Goal: Information Seeking & Learning: Learn about a topic

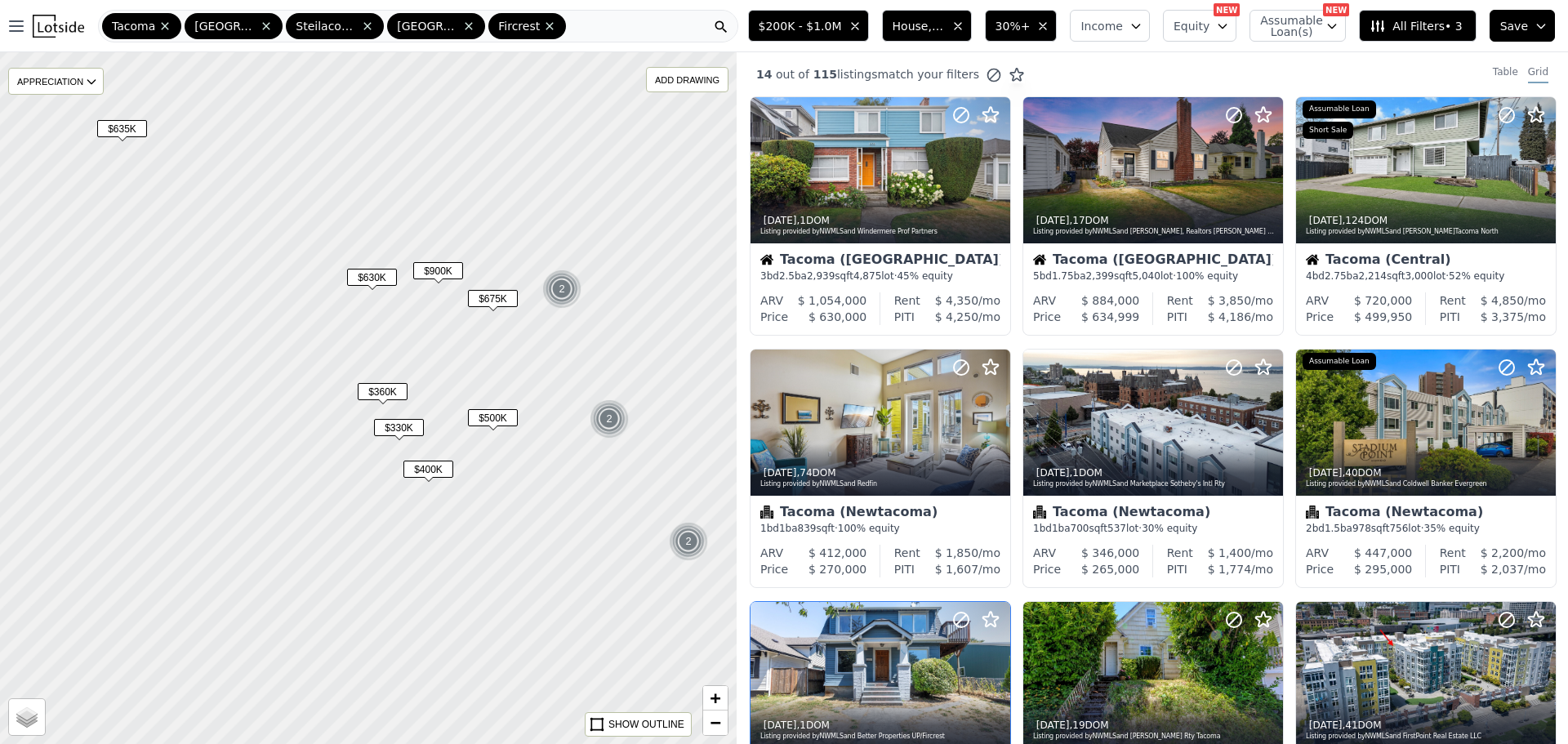
scroll to position [490, 0]
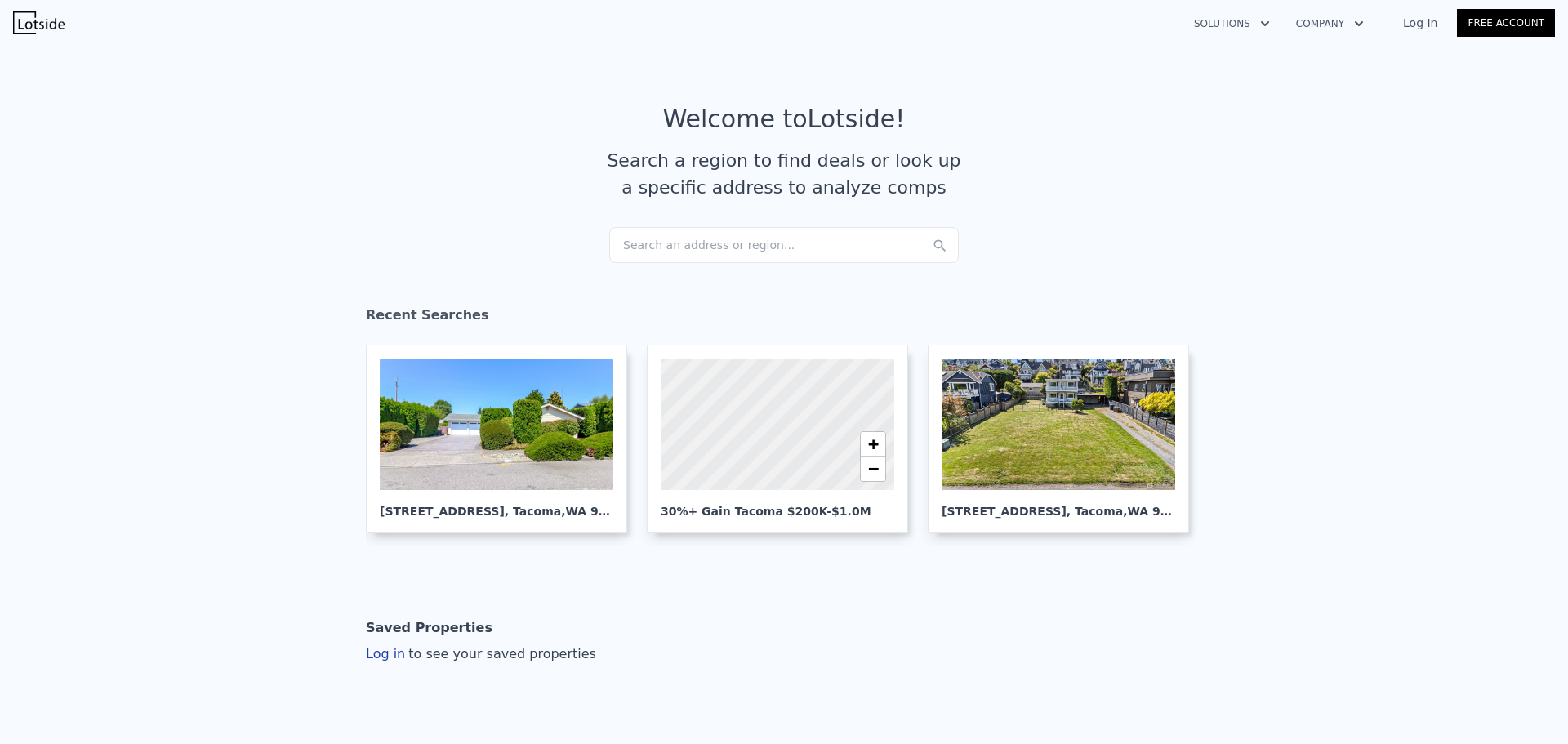
click at [723, 253] on div "Search an address or region..." at bounding box center [784, 245] width 350 height 36
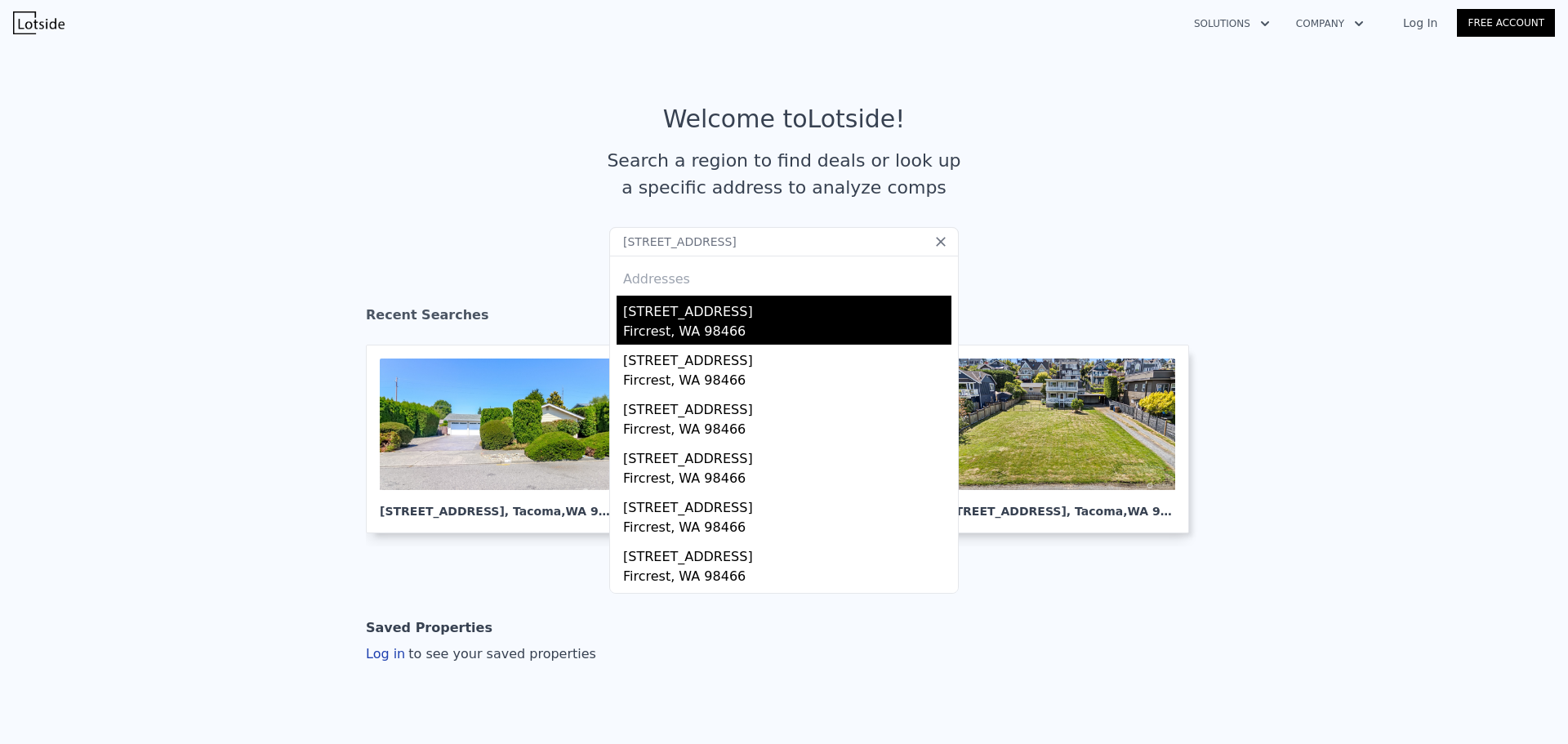
type input "1216 farallone ave"
click at [718, 315] on div "1216 Farallone Ave" at bounding box center [787, 309] width 329 height 26
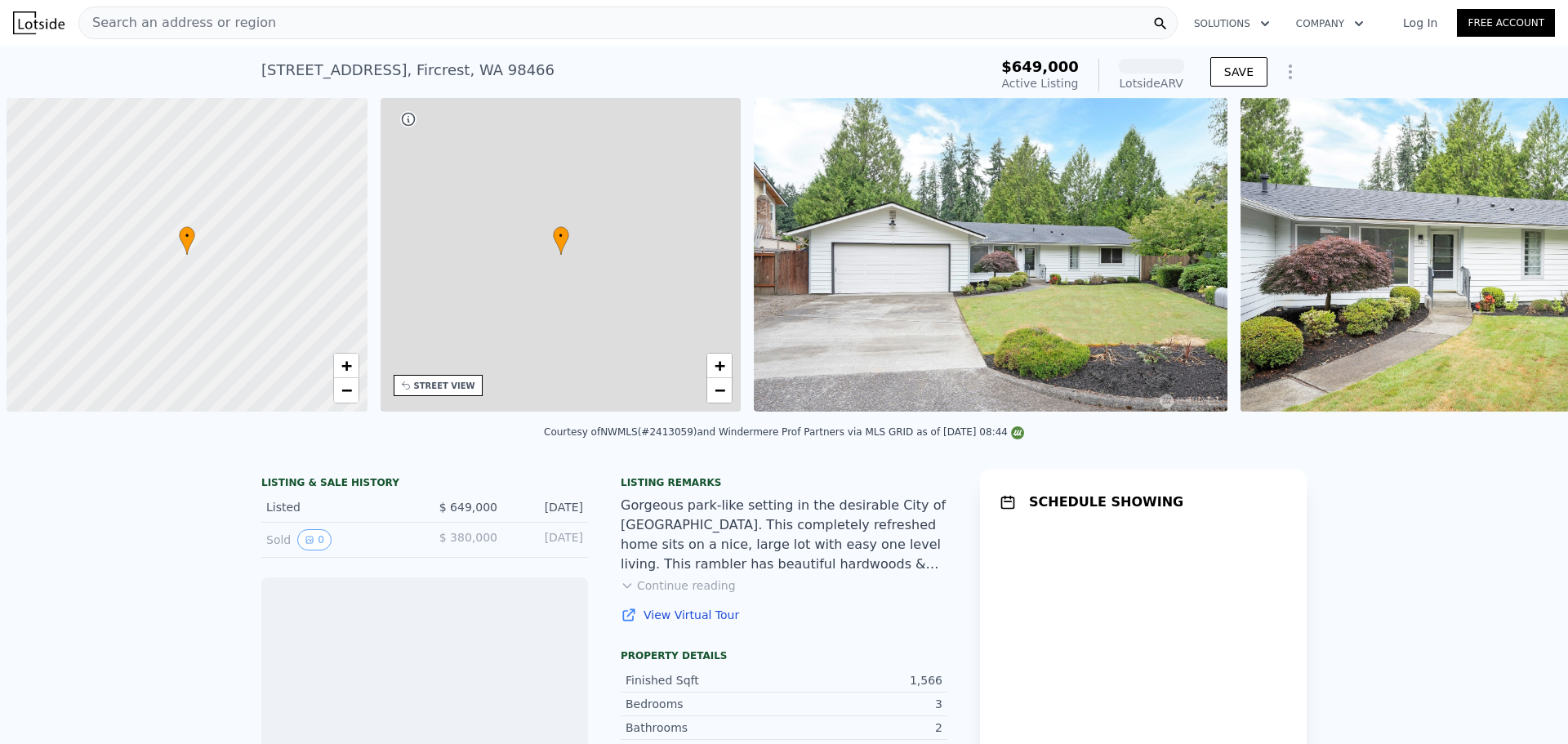
scroll to position [0, 7]
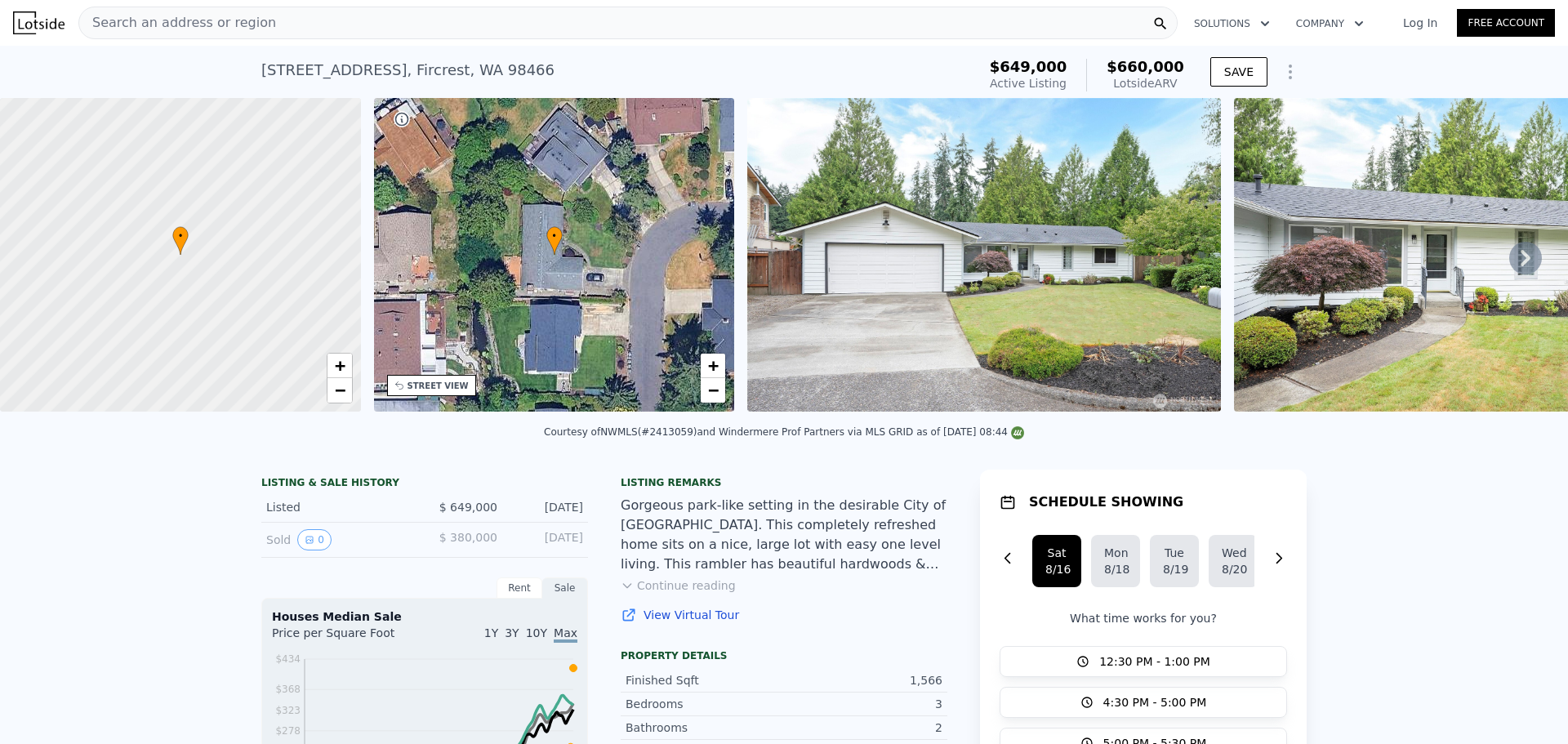
drag, startPoint x: 1136, startPoint y: 67, endPoint x: 1184, endPoint y: 82, distance: 50.3
click at [1184, 82] on div "$649,000 Active Listing $660,000 Lotside ARV" at bounding box center [1087, 75] width 208 height 45
click at [1183, 82] on div "$649,000 Active Listing $660,000 Lotside ARV" at bounding box center [1087, 75] width 208 height 45
drag, startPoint x: 1168, startPoint y: 81, endPoint x: 1119, endPoint y: 64, distance: 51.9
click at [1122, 64] on div "$649,000 Active Listing $660,000 Lotside ARV" at bounding box center [1087, 75] width 208 height 45
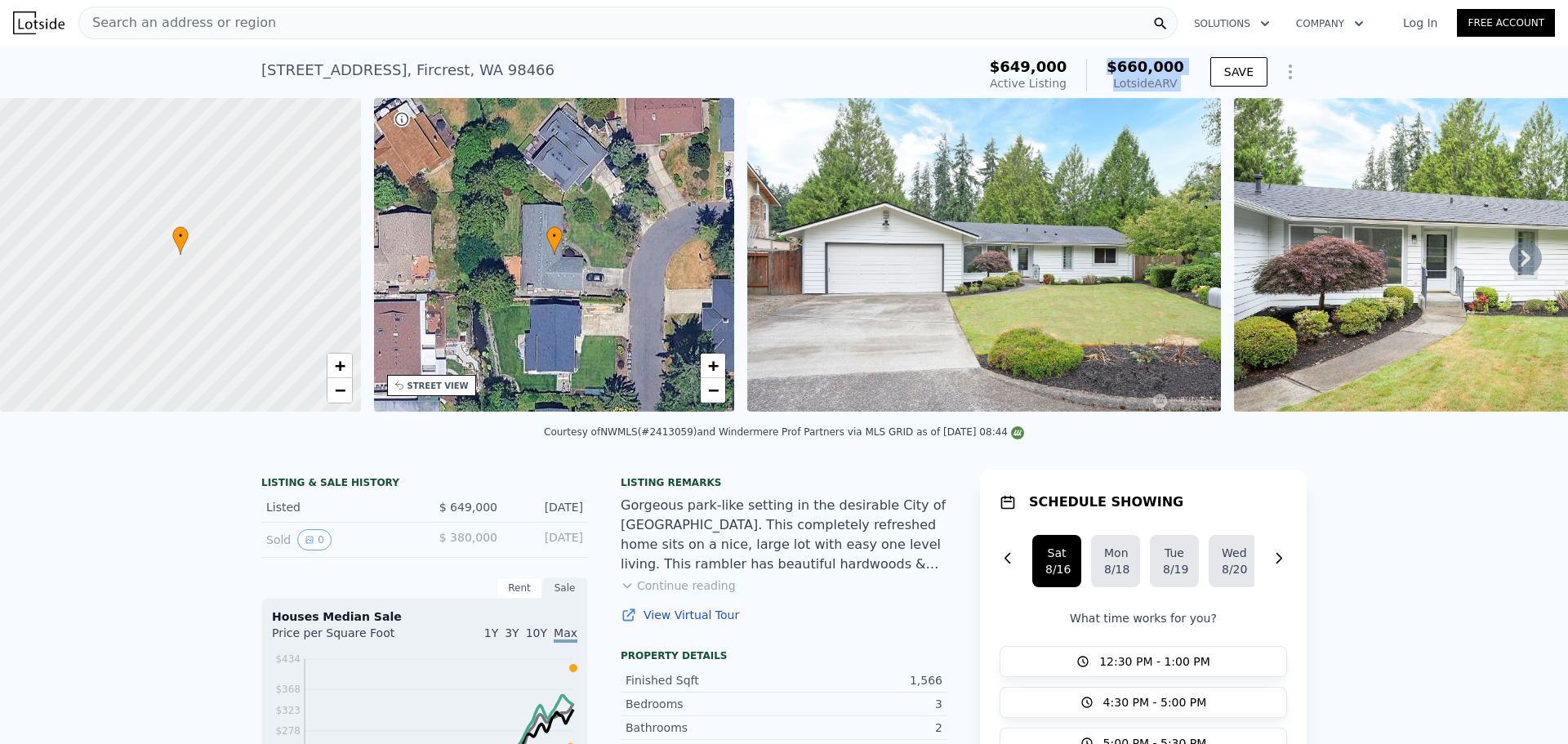
click at [1117, 64] on div "$660,000 Lotside ARV" at bounding box center [1135, 75] width 98 height 33
drag, startPoint x: 546, startPoint y: 442, endPoint x: 999, endPoint y: 446, distance: 453.0
click at [985, 446] on div "Courtesy of NWMLS (#2413059) and Windermere Prof Partners via MLS GRID as of 08…" at bounding box center [784, 436] width 1568 height 40
click at [1002, 446] on div "Courtesy of NWMLS (#2413059) and Windermere Prof Partners via MLS GRID as of 08…" at bounding box center [784, 436] width 1568 height 40
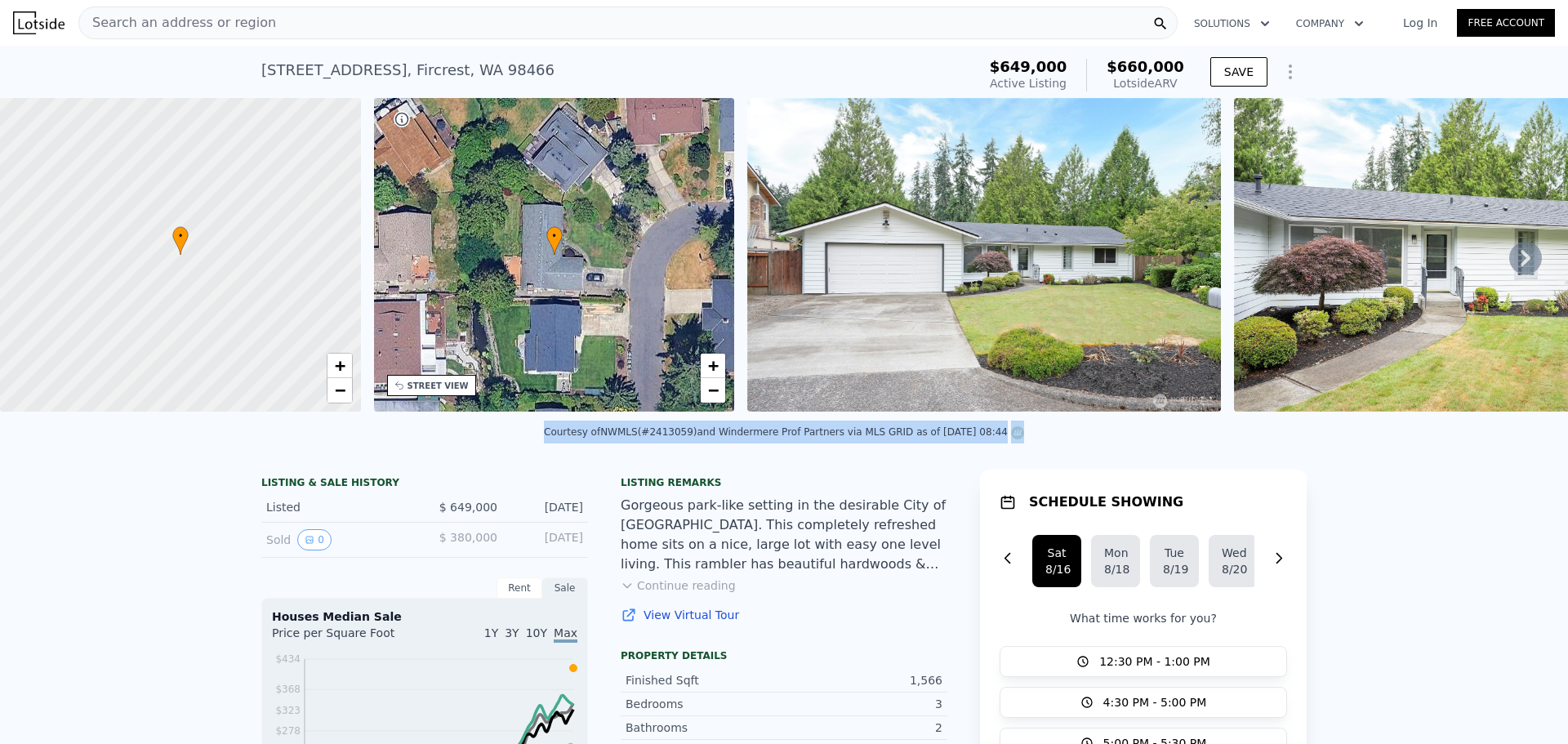
drag, startPoint x: 1015, startPoint y: 445, endPoint x: 525, endPoint y: 455, distance: 490.1
click at [525, 455] on div "Courtesy of NWMLS (#2413059) and Windermere Prof Partners via MLS GRID as of 08…" at bounding box center [784, 436] width 1568 height 40
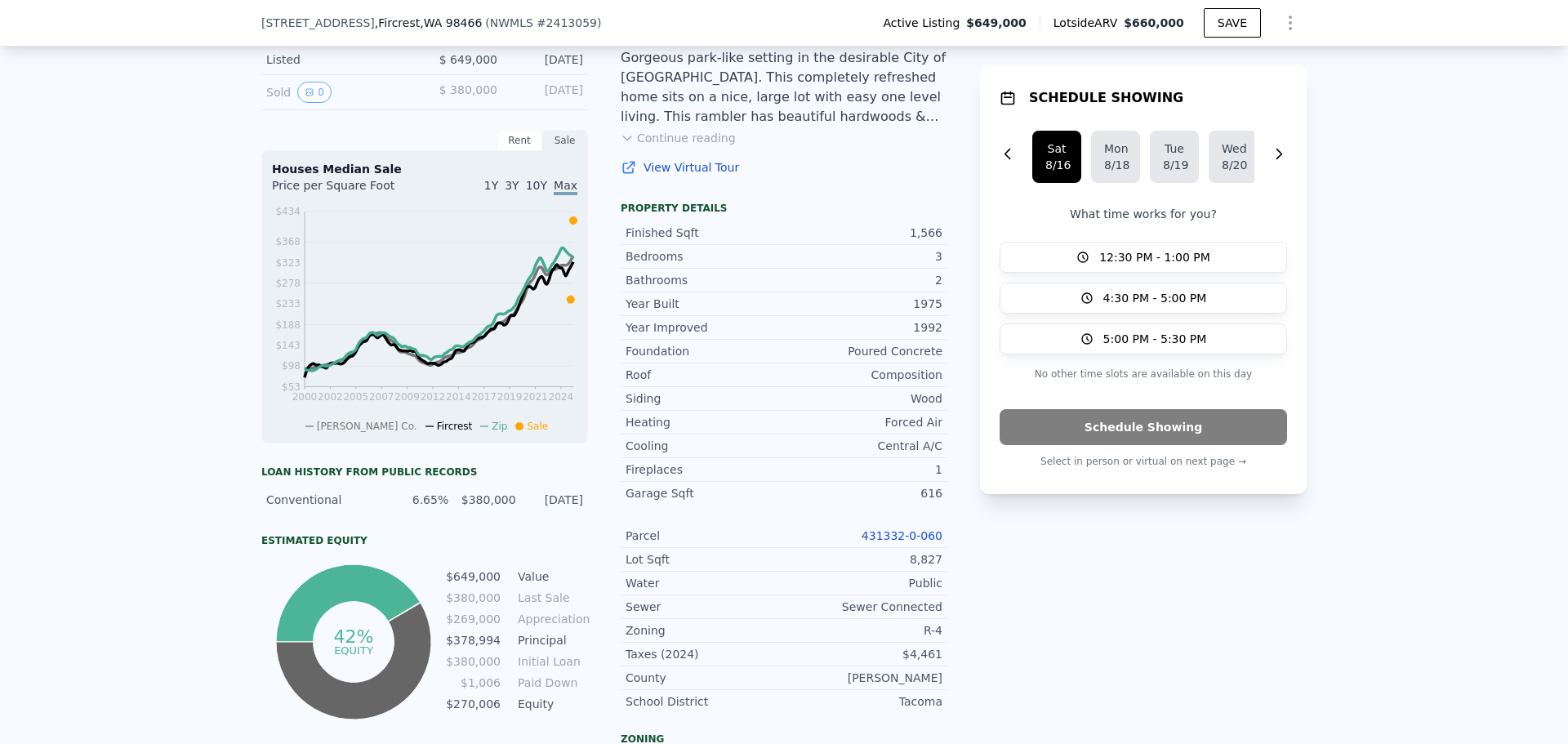
scroll to position [566, 0]
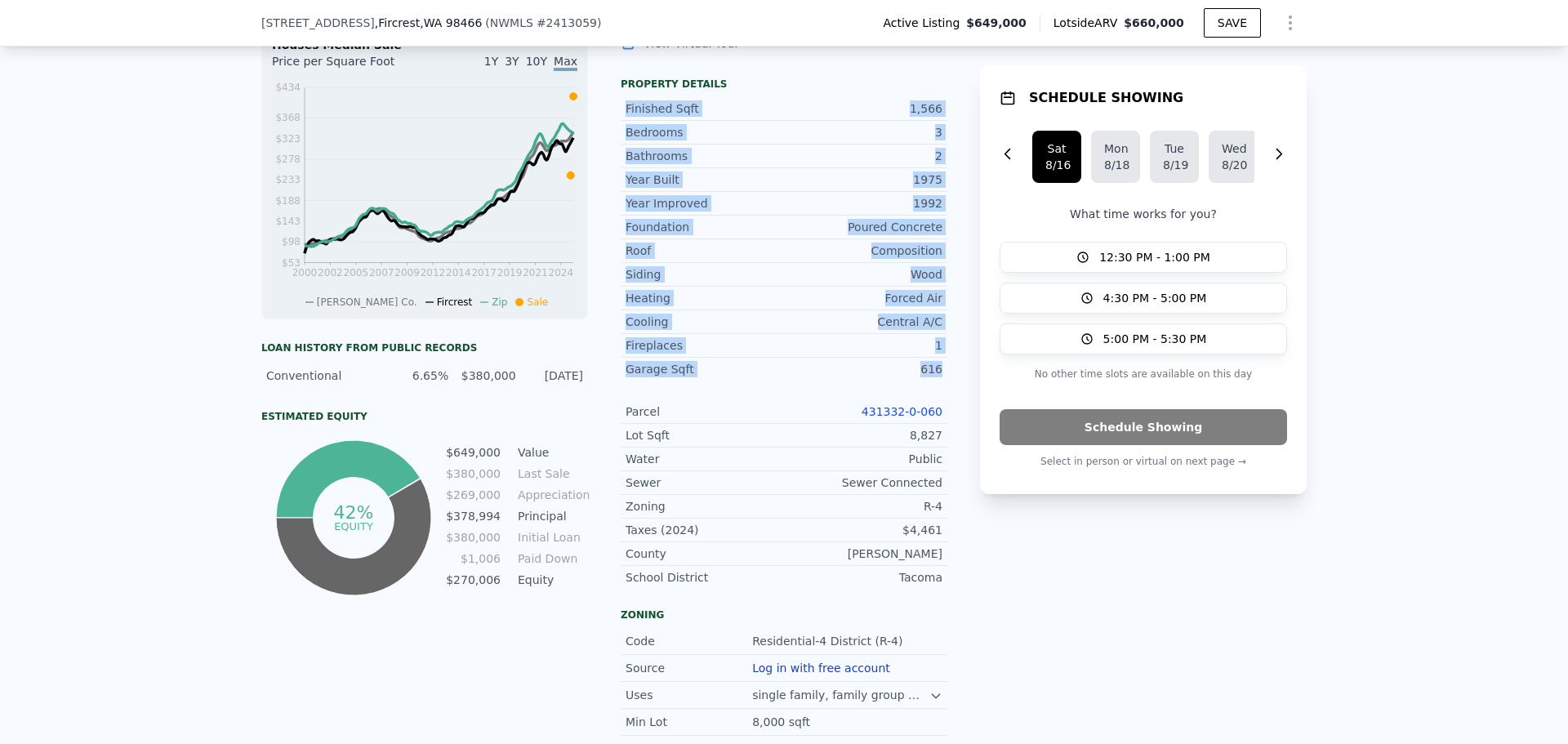
drag, startPoint x: 621, startPoint y: 113, endPoint x: 940, endPoint y: 377, distance: 414.1
click at [940, 377] on div "Finished Sqft 1,566 Bedrooms 3 Bathrooms 2 Year Built 1975 Year Improved 1992 F…" at bounding box center [784, 340] width 327 height 499
click at [940, 377] on div "Garage Sqft 616" at bounding box center [784, 369] width 327 height 23
drag, startPoint x: 941, startPoint y: 377, endPoint x: 626, endPoint y: 122, distance: 405.3
click at [626, 123] on div "Finished Sqft 1,566 Bedrooms 3 Bathrooms 2 Year Built 1975 Year Improved 1992 F…" at bounding box center [784, 340] width 327 height 499
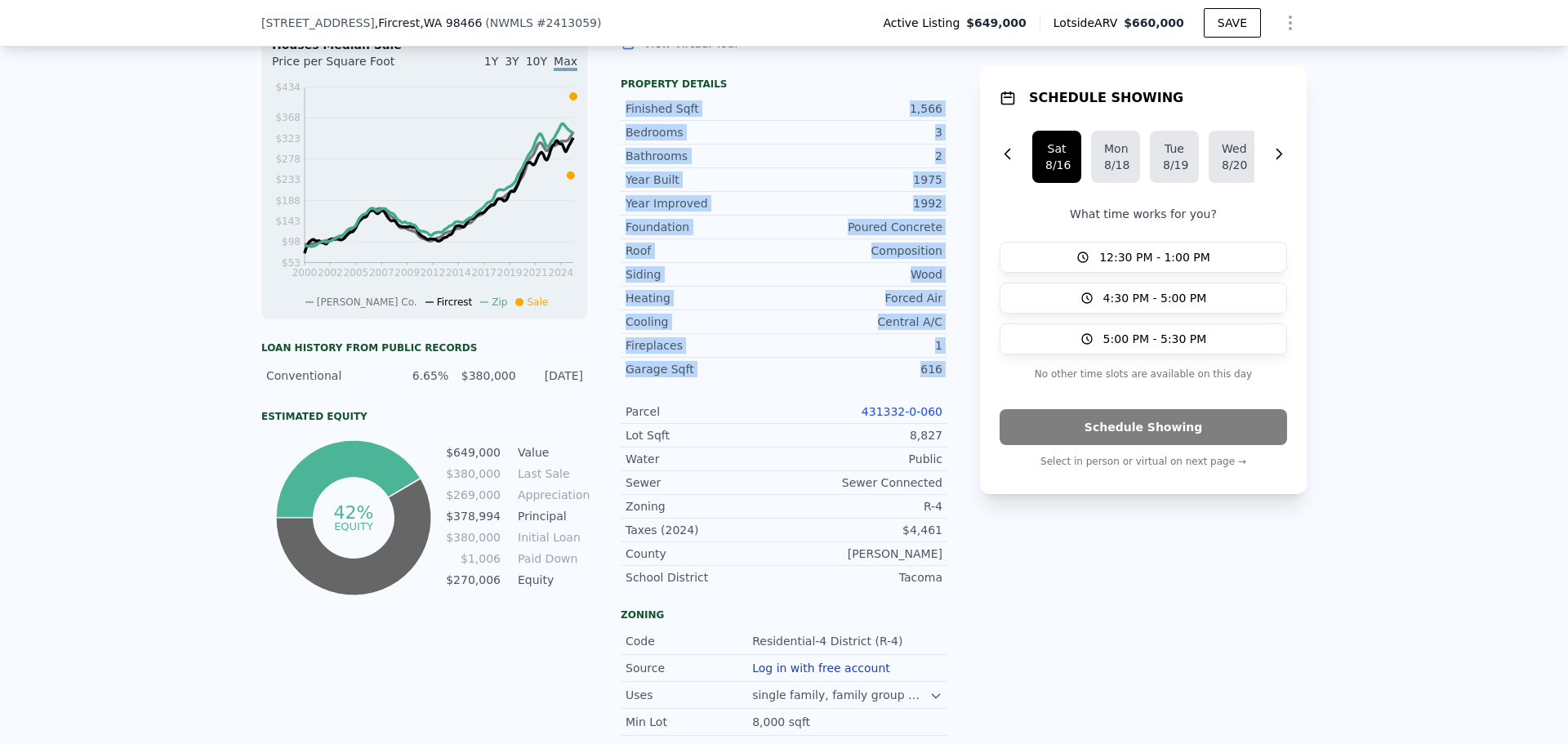
click at [626, 117] on div "Finished Sqft" at bounding box center [705, 108] width 158 height 16
drag, startPoint x: 612, startPoint y: 91, endPoint x: 943, endPoint y: 377, distance: 437.4
click at [943, 377] on div "LISTING & SALE HISTORY Listed $ 649,000 Jul 26, 2025 Sold 0 $ 380,000 Apr 27, 2…" at bounding box center [784, 411] width 1046 height 1026
click at [942, 377] on div "LISTING & SALE HISTORY Listed $ 649,000 Jul 26, 2025 Sold 0 $ 380,000 Apr 27, 2…" at bounding box center [784, 411] width 1046 height 1026
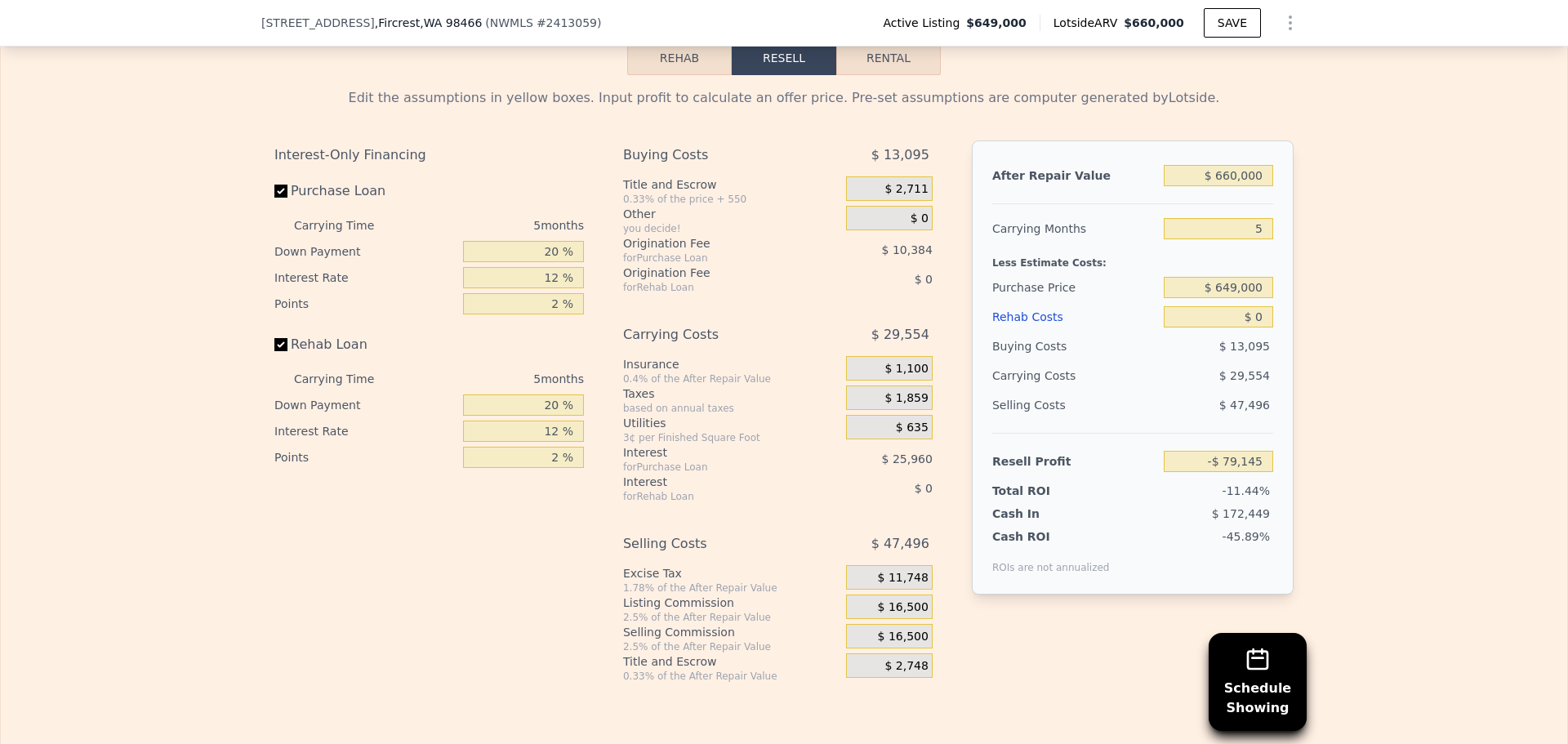
scroll to position [2772, 0]
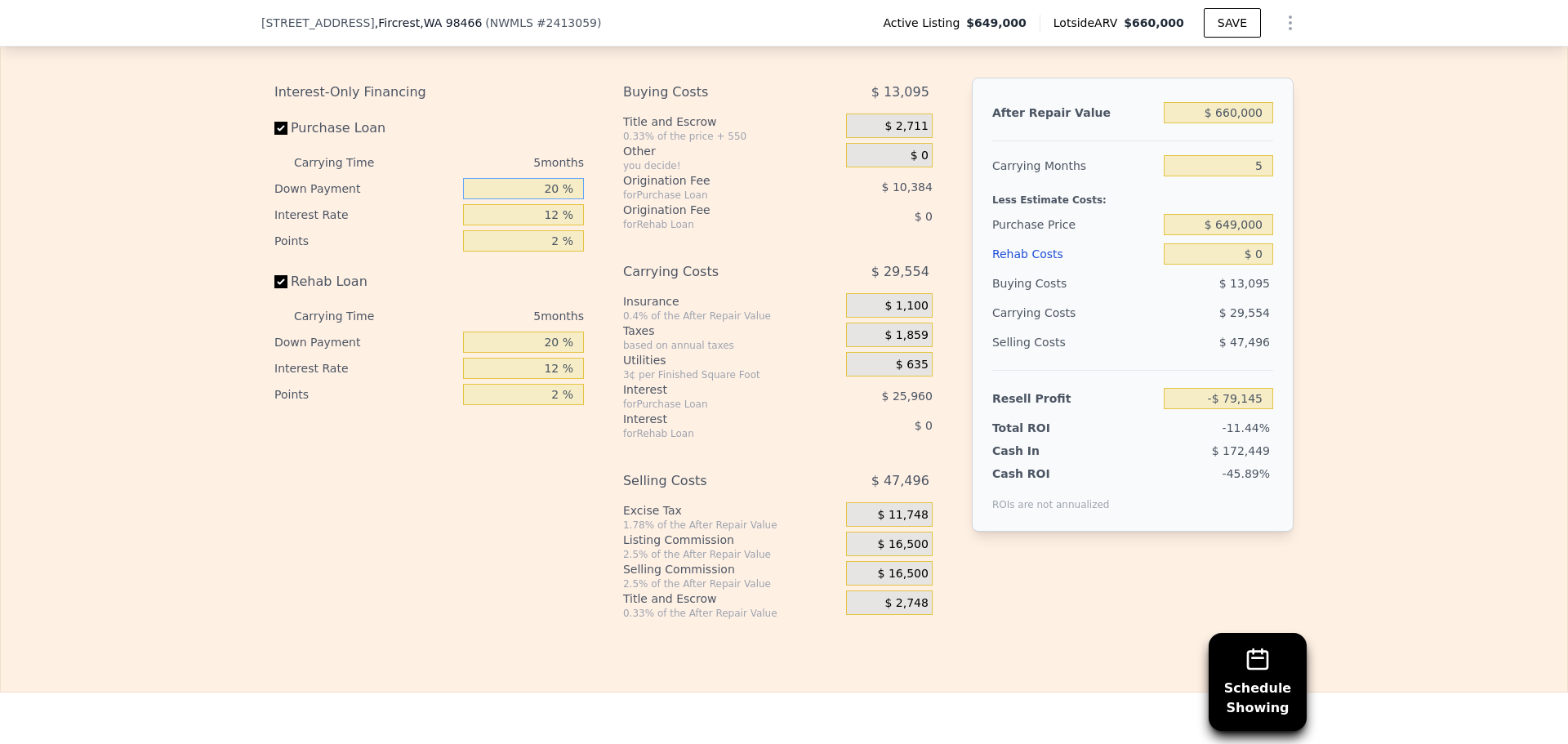
drag, startPoint x: 564, startPoint y: 216, endPoint x: 651, endPoint y: 220, distance: 87.1
click at [634, 218] on div "Interest-Only Financing Purchase Loan Carrying Time 5 months Down Payment 20 % …" at bounding box center [784, 348] width 1020 height 542
type input "10 %"
type input "-$ 83,688"
type input "10 %"
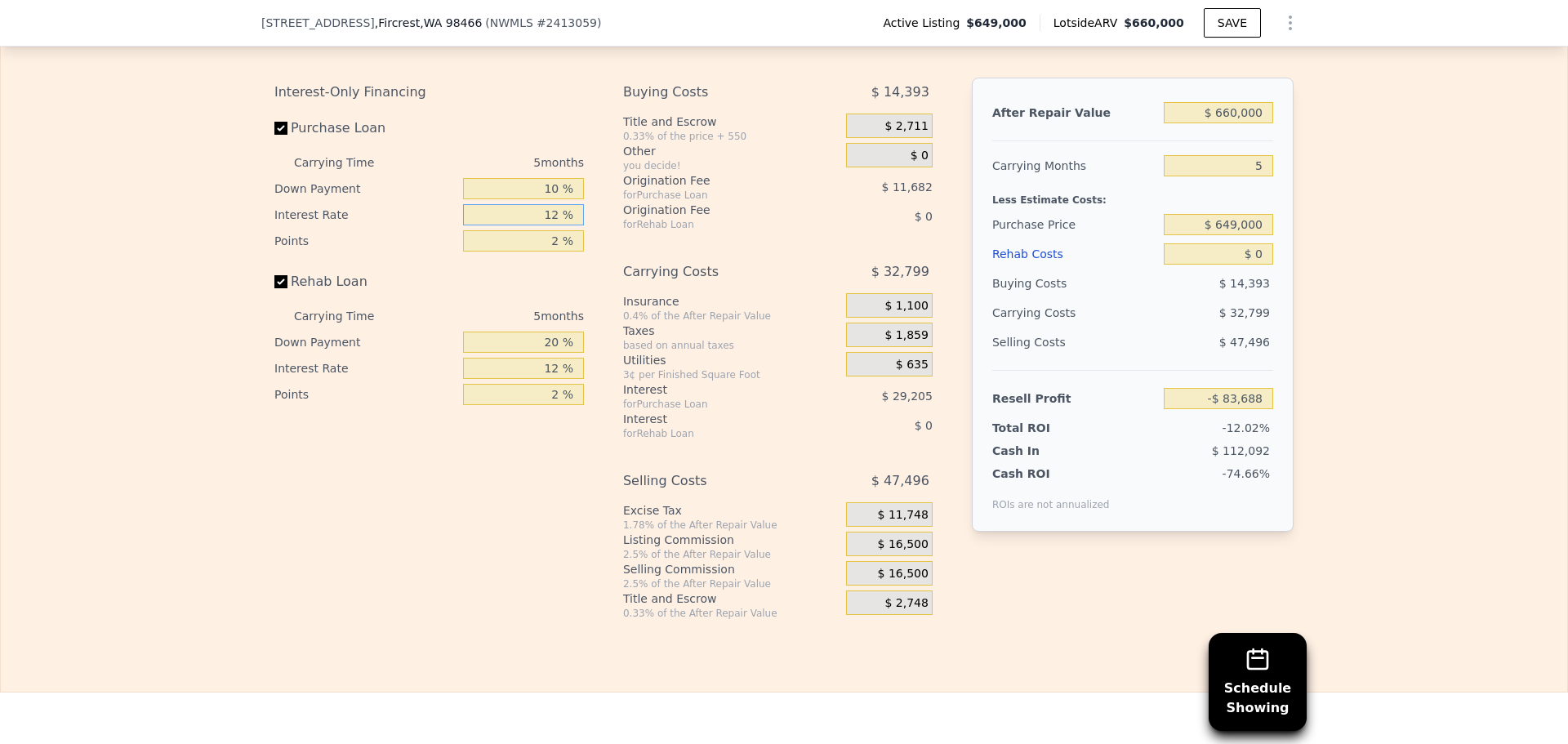
drag, startPoint x: 541, startPoint y: 244, endPoint x: 618, endPoint y: 243, distance: 77.0
click at [616, 243] on div "Interest-Only Financing Purchase Loan Carrying Time 5 months Down Payment 10 % …" at bounding box center [784, 348] width 1020 height 542
type input "1 %"
type input "-$ 56,918"
type input "11 %"
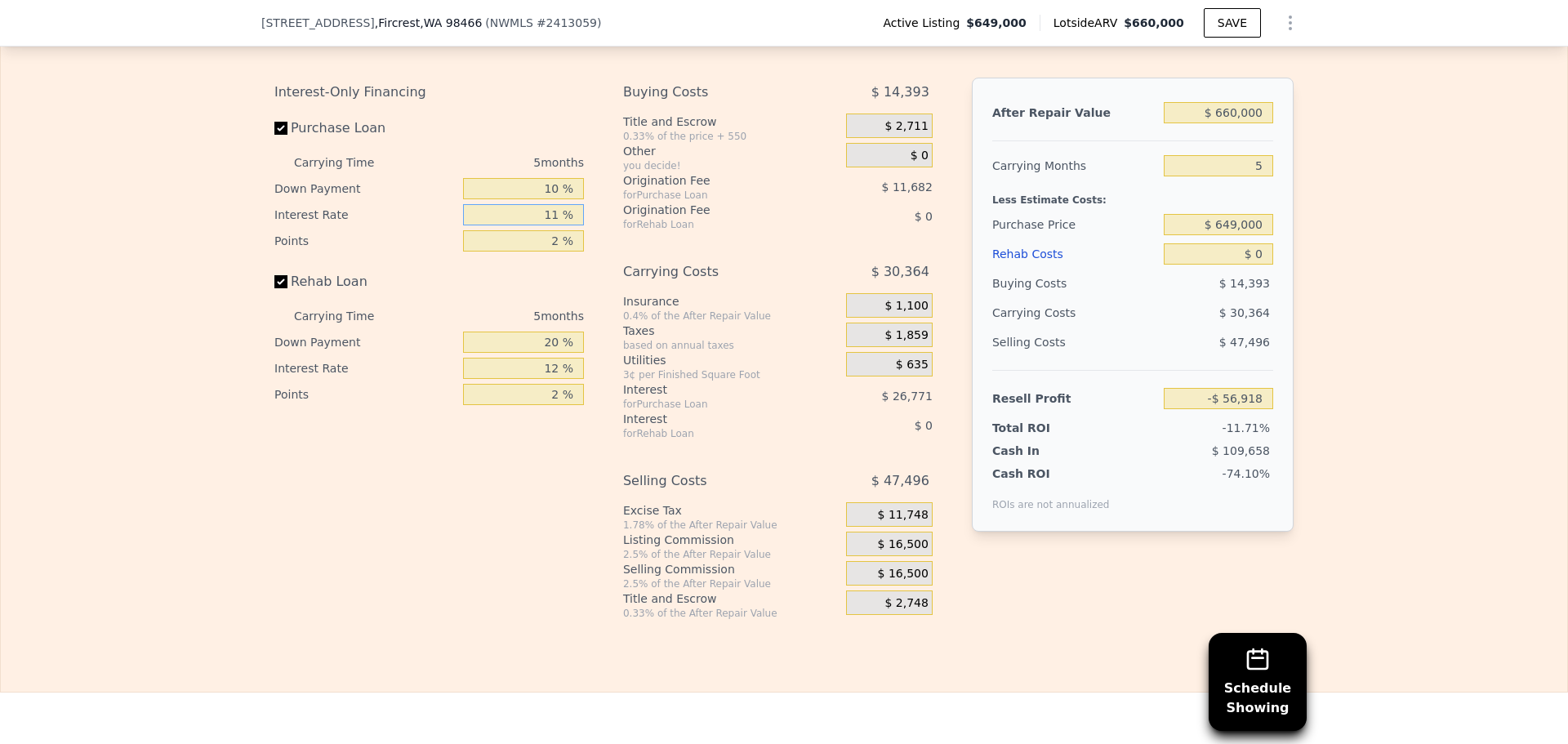
type input "-$ 81,253"
type input "11 %"
drag, startPoint x: 544, startPoint y: 267, endPoint x: 654, endPoint y: 277, distance: 110.5
click at [635, 277] on div "Interest-Only Financing Purchase Loan Carrying Time 5 months Down Payment 10 % …" at bounding box center [784, 348] width 1020 height 542
type input "1 %"
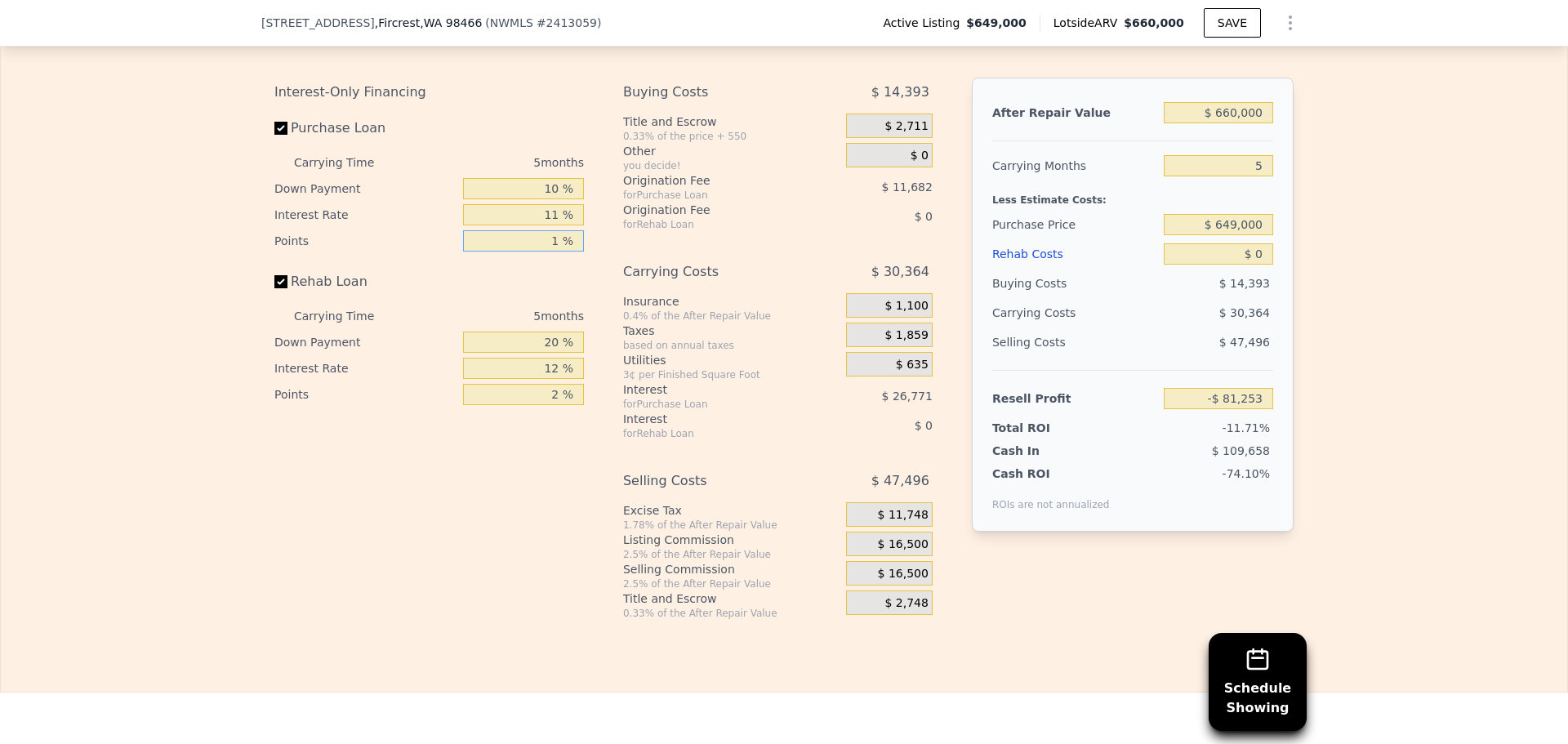
type input "-$ 75,412"
type input "1 %"
drag, startPoint x: 534, startPoint y: 367, endPoint x: 613, endPoint y: 368, distance: 79.0
click at [613, 368] on div "Interest-Only Financing Purchase Loan Carrying Time 5 months Down Payment 10 % …" at bounding box center [784, 348] width 1020 height 542
type input "10 %"
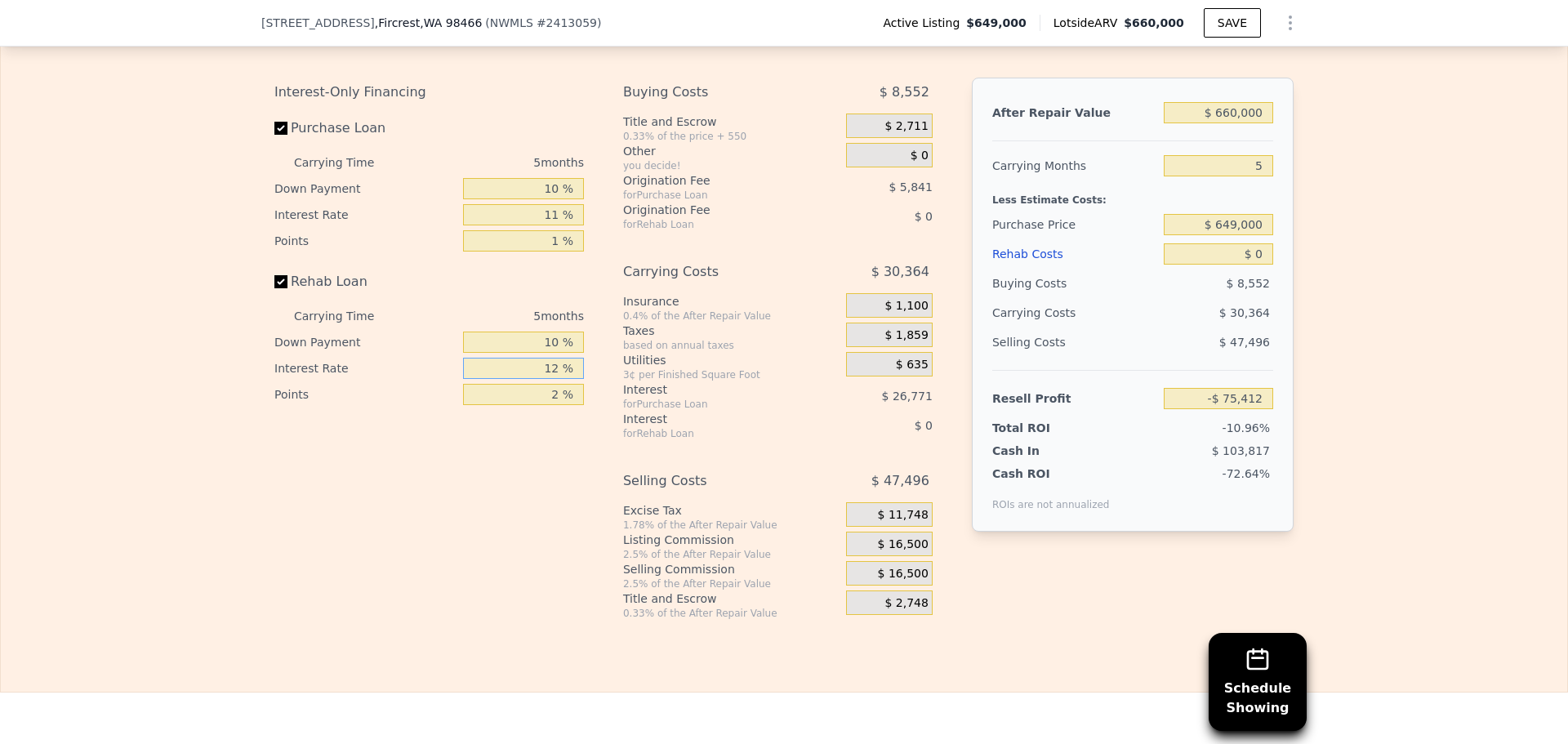
drag, startPoint x: 531, startPoint y: 400, endPoint x: 636, endPoint y: 402, distance: 105.0
click at [655, 392] on div "Interest-Only Financing Purchase Loan Carrying Time 5 months Down Payment 10 % …" at bounding box center [784, 348] width 1020 height 542
type input "11 %"
drag, startPoint x: 600, startPoint y: 418, endPoint x: 673, endPoint y: 421, distance: 73.1
click at [673, 421] on div "Interest-Only Financing Purchase Loan Carrying Time 5 months Down Payment 10 % …" at bounding box center [784, 348] width 1020 height 542
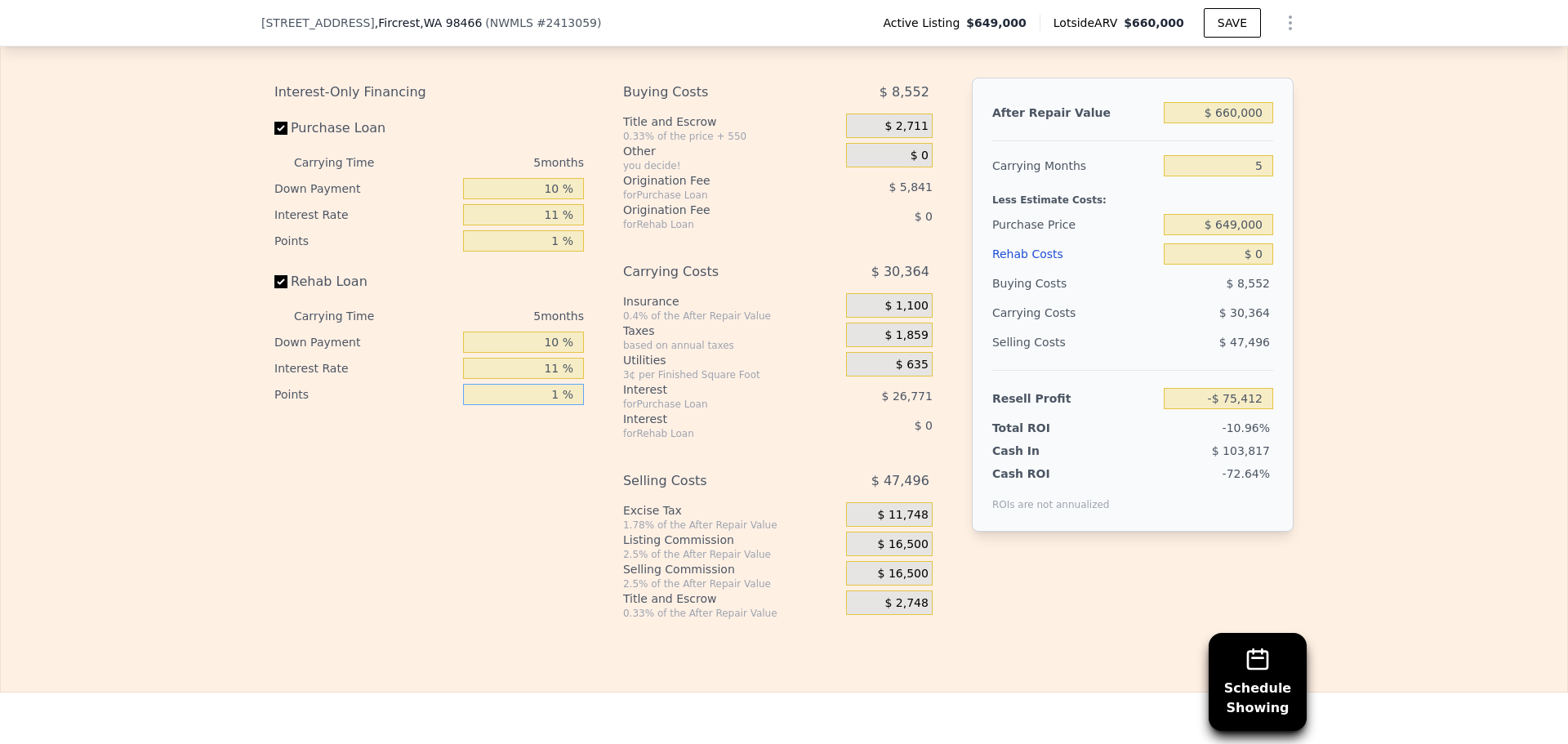
type input "1 %"
click at [579, 487] on div "Interest-Only Financing Purchase Loan Carrying Time 5 months Down Payment 10 % …" at bounding box center [436, 348] width 323 height 542
drag, startPoint x: 1237, startPoint y: 193, endPoint x: 1296, endPoint y: 194, distance: 59.0
click at [1280, 198] on div "After Repair Value $ 660,000 Carrying Months 5 Less Estimate Costs: Purchase Pr…" at bounding box center [1132, 304] width 322 height 454
type input "4"
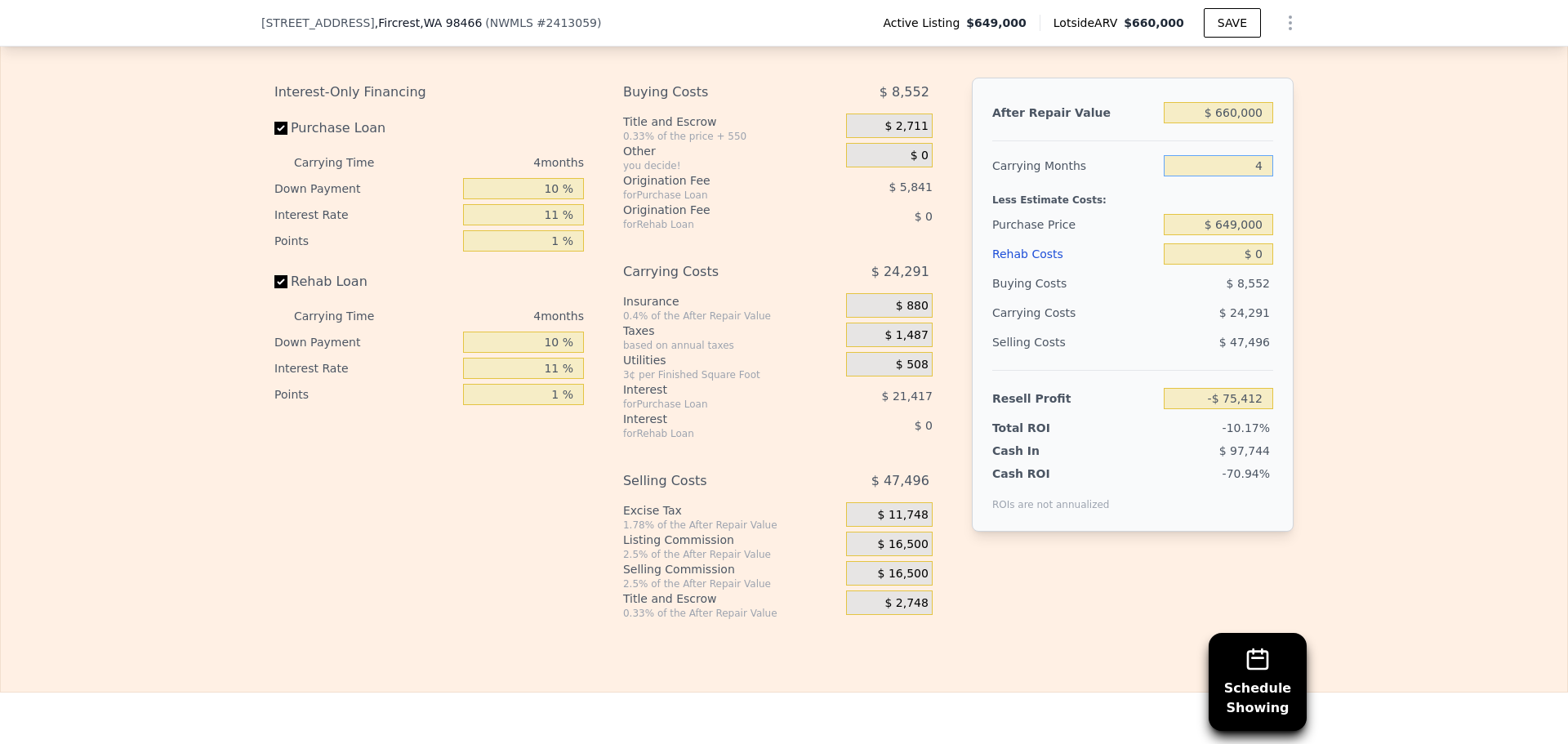
type input "-$ 69,339"
type input "4"
click at [1370, 214] on div "Edit the assumptions in yellow boxes. Input profit to calculate an offer price.…" at bounding box center [784, 316] width 1566 height 608
drag, startPoint x: 1262, startPoint y: 253, endPoint x: 1359, endPoint y: 266, distance: 97.9
click at [1358, 266] on div "Edit the assumptions in yellow boxes. Input profit to calculate an offer price.…" at bounding box center [784, 316] width 1566 height 608
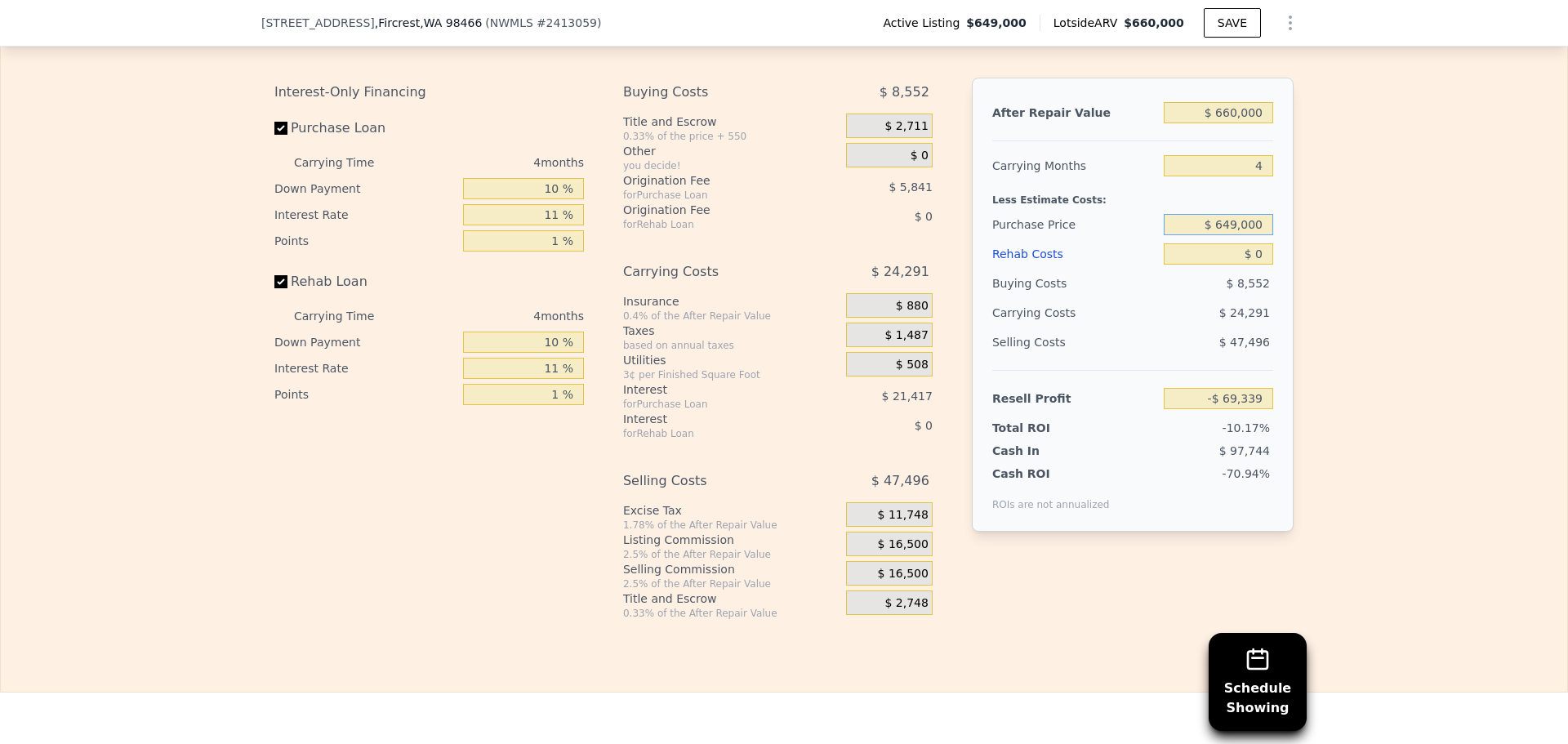
click at [1216, 235] on input "$ 649,000" at bounding box center [1218, 224] width 109 height 21
click at [1218, 235] on input "$ 649,000" at bounding box center [1218, 224] width 109 height 21
type input "$ 380,000"
click at [1306, 255] on div "Edit the assumptions in yellow boxes. Input profit to calculate an offer price.…" at bounding box center [784, 316] width 1566 height 608
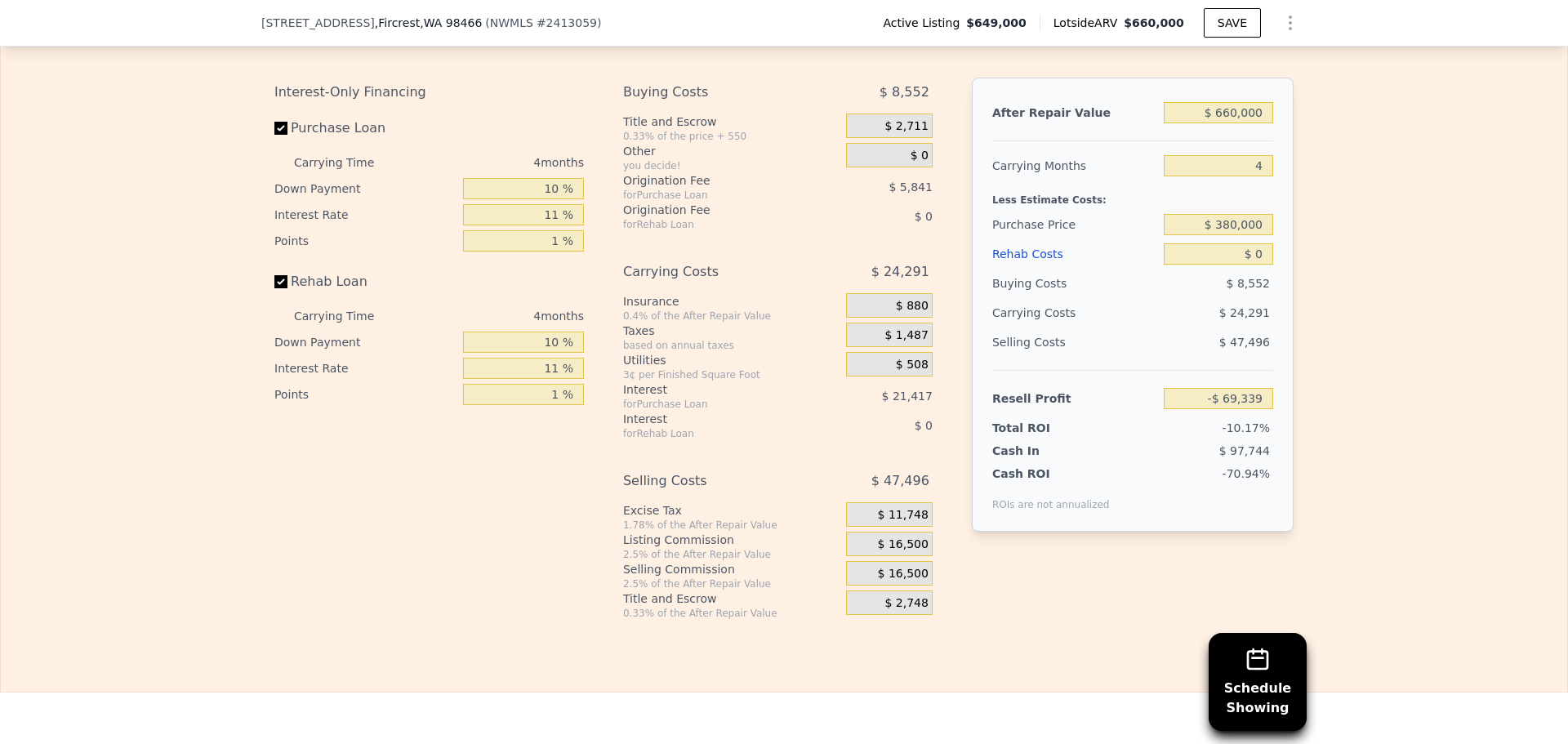
type input "$ 211,854"
click at [884, 582] on span "$ 16,500" at bounding box center [903, 573] width 50 height 14
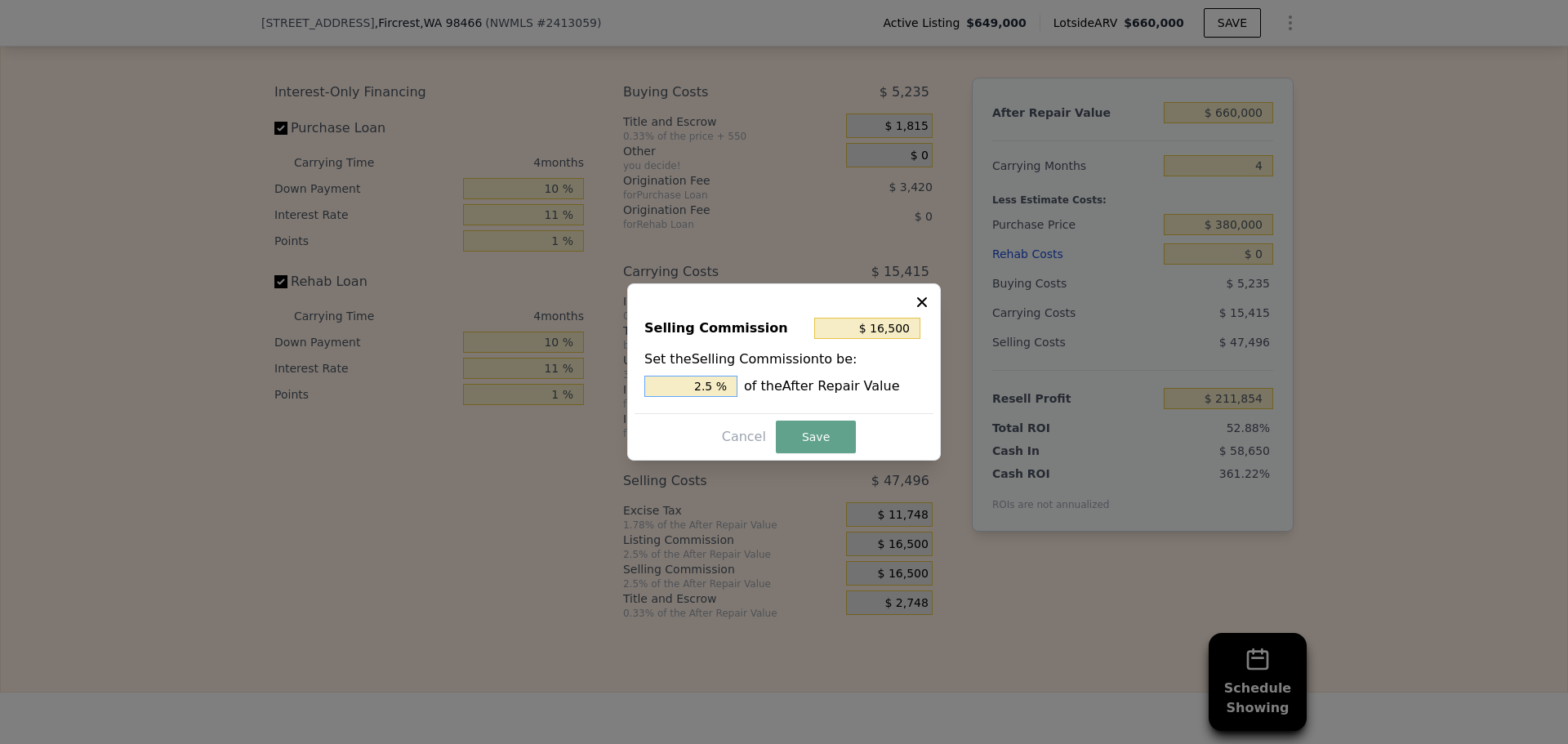
drag, startPoint x: 700, startPoint y: 379, endPoint x: 793, endPoint y: 388, distance: 93.4
click at [779, 387] on div "2.5 % of the After Repair Value" at bounding box center [784, 386] width 279 height 21
type input "$ 13,200"
type input "2 %"
click at [805, 438] on button "Save" at bounding box center [816, 436] width 80 height 33
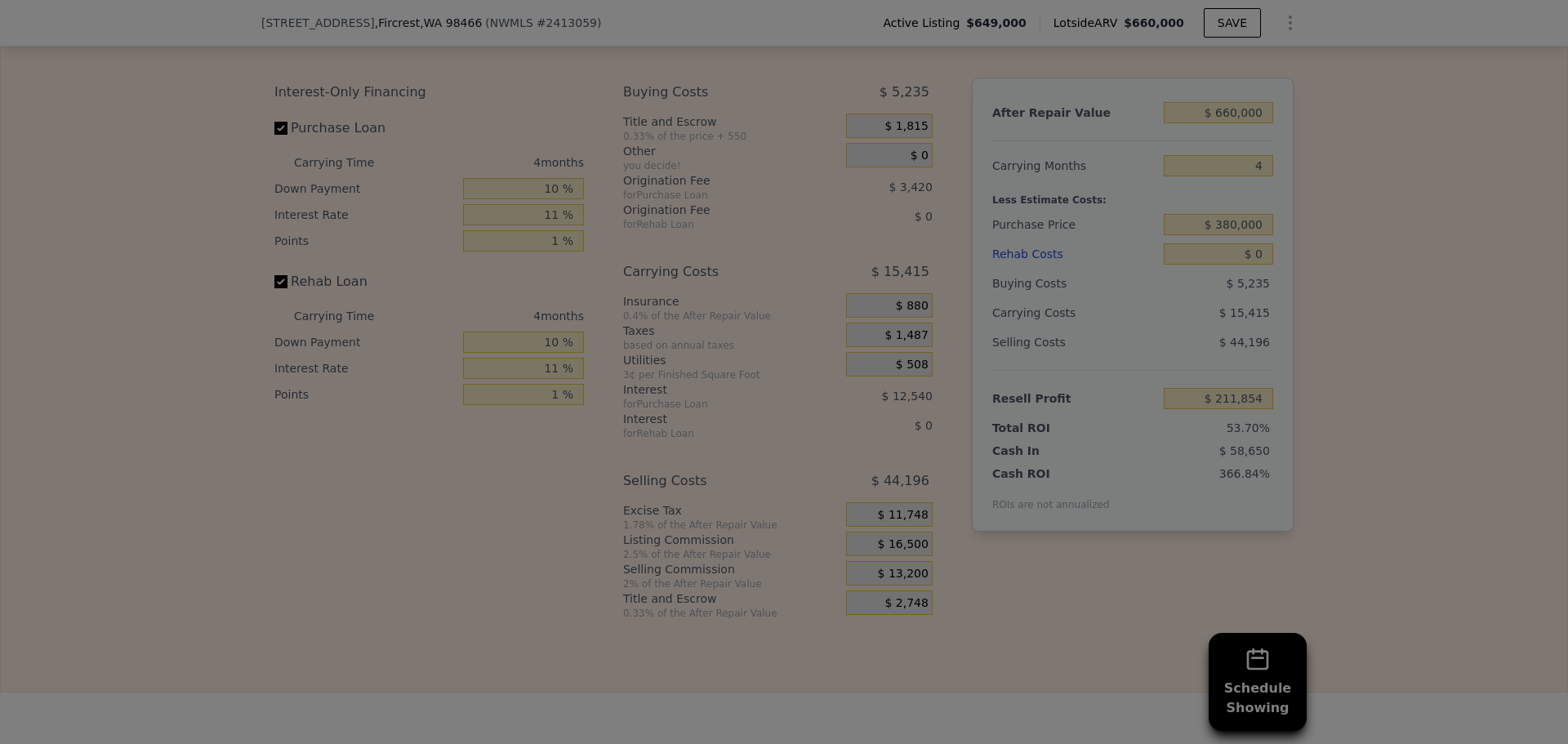
type input "$ 215,154"
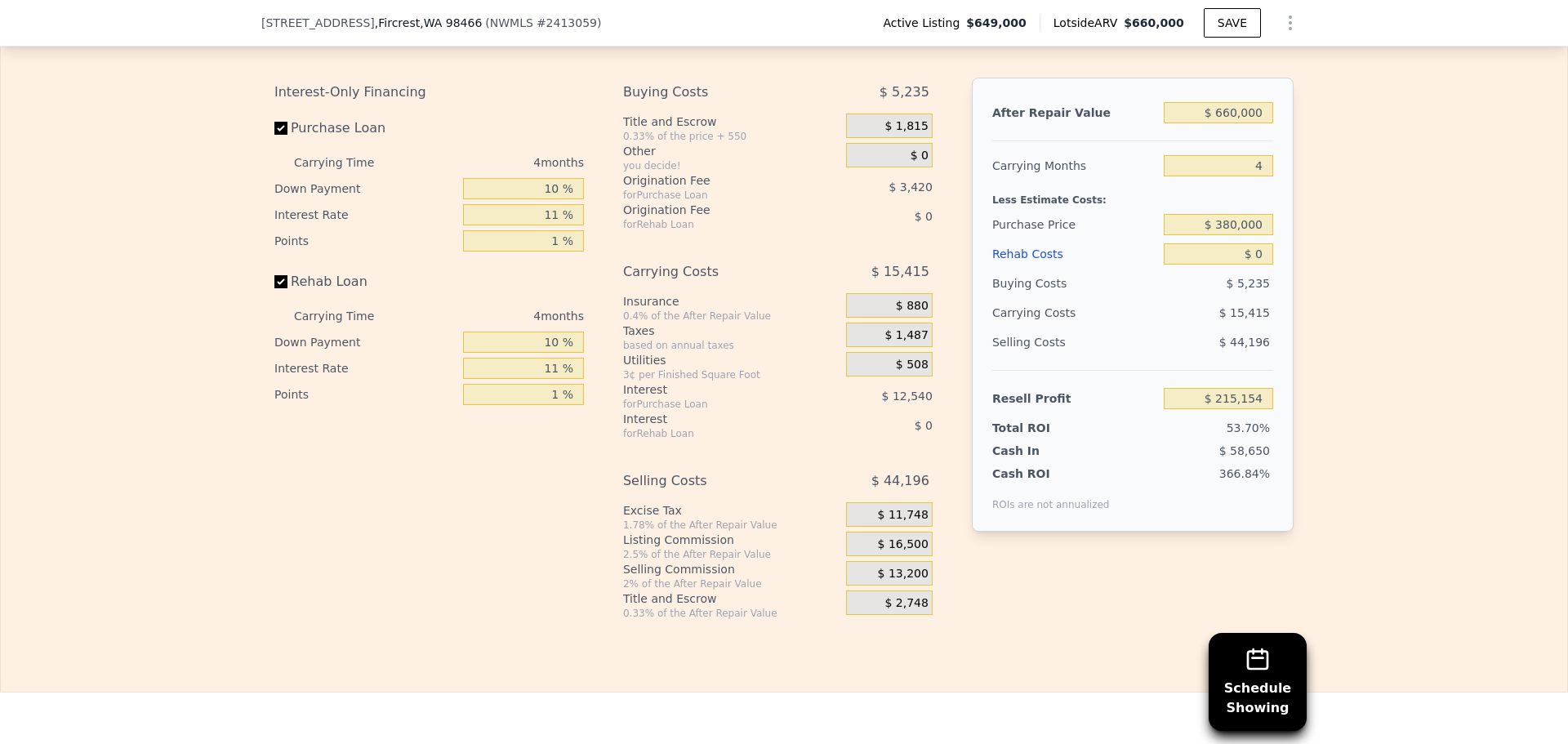
click at [1397, 407] on div "Edit the assumptions in yellow boxes. Input profit to calculate an offer price.…" at bounding box center [784, 316] width 1566 height 608
drag, startPoint x: 1249, startPoint y: 279, endPoint x: 1303, endPoint y: 281, distance: 54.0
click at [1301, 281] on div "Edit the assumptions in yellow boxes. Input profit to calculate an offer price.…" at bounding box center [784, 316] width 1566 height 608
type input "$ 6"
type input "$ 215,148"
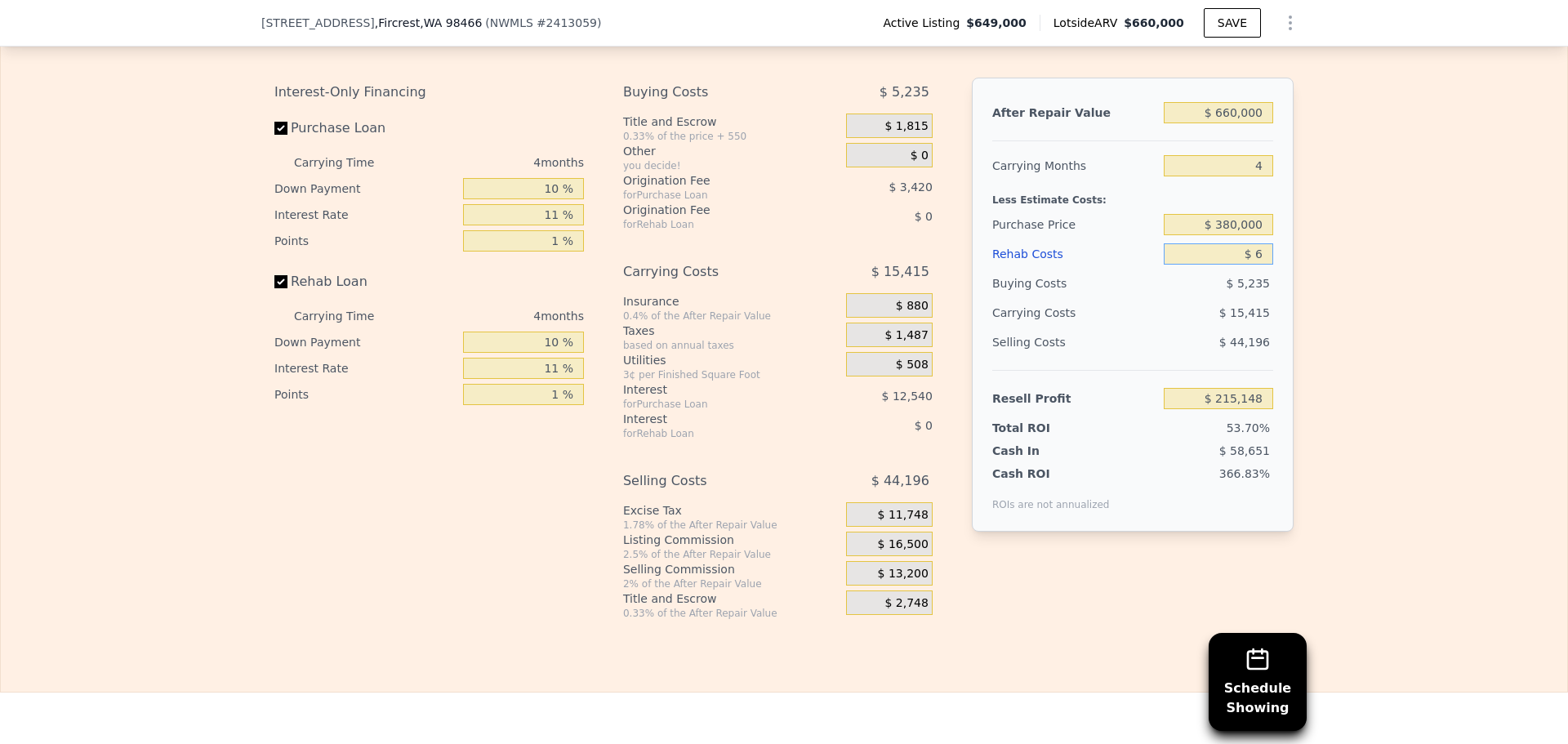
type input "$ 65"
type input "$ 215,084"
type input "$ 6"
type input "$ 215,148"
type input "$ 5"
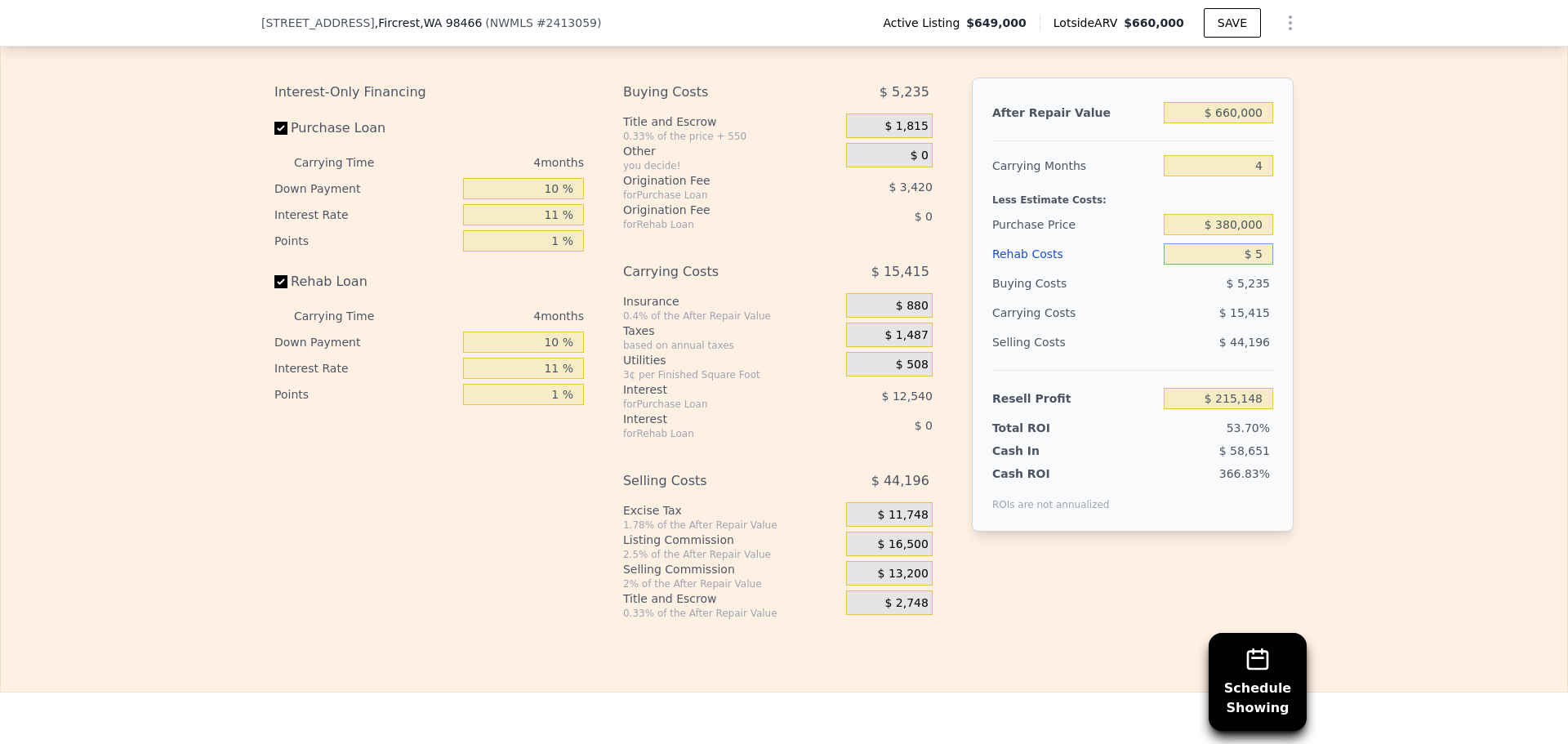
type input "$ 215,149"
type input "$ 57"
type input "$ 215,096"
type input "$ 570"
type input "$ 214,559"
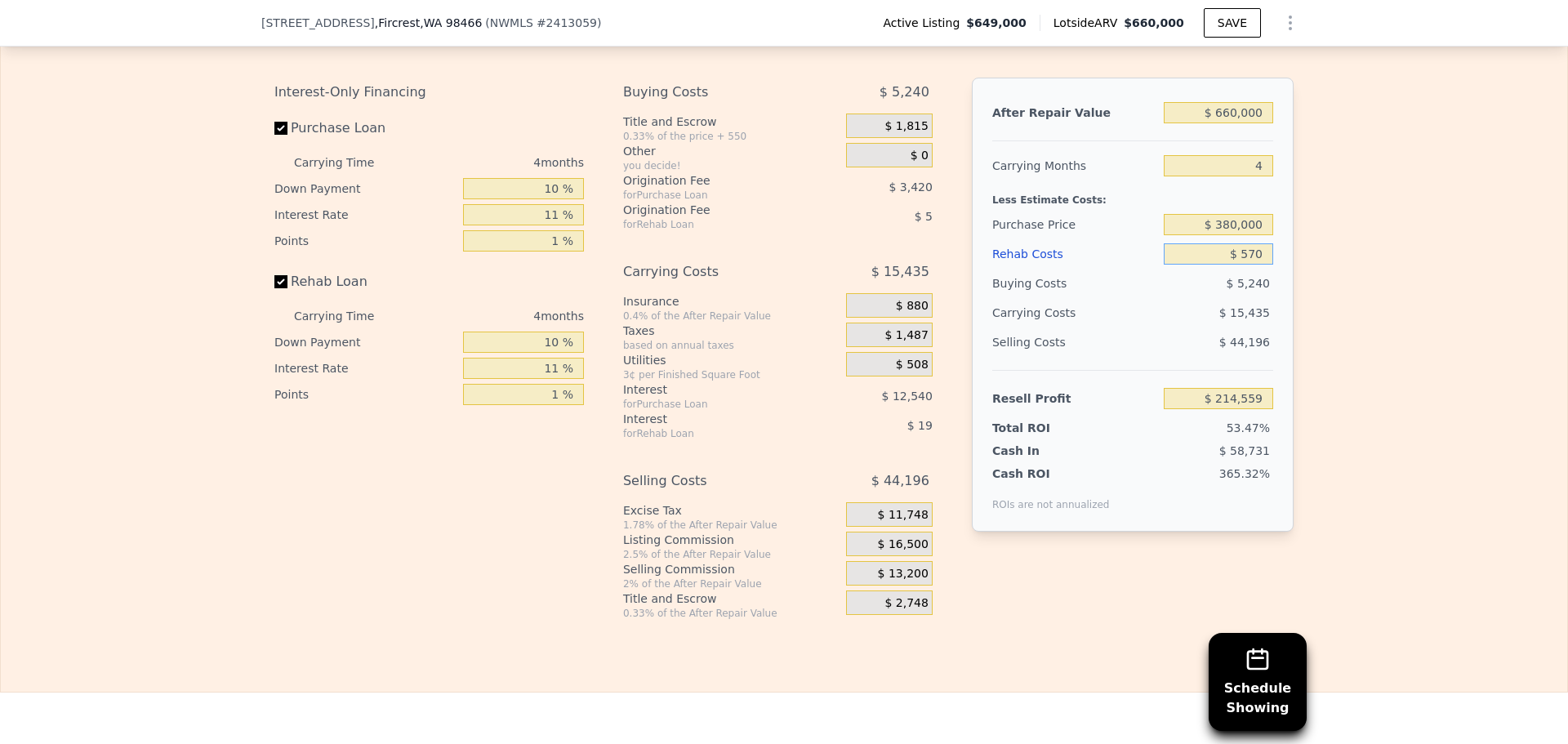
type input "$ 5,700"
type input "$ 209,215"
type input "$ 57,000"
type input "$ 155,761"
type input "$ 57,000"
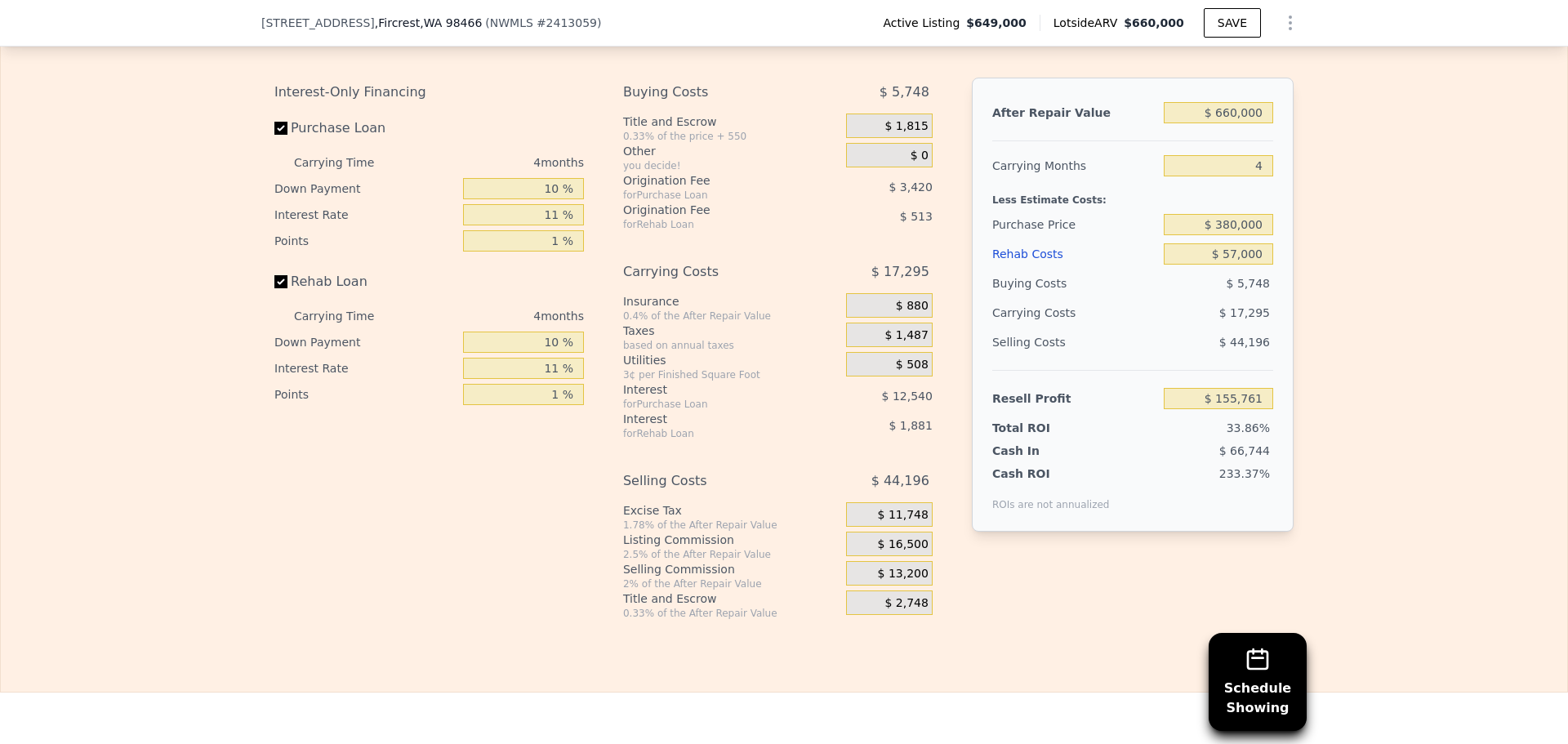
drag, startPoint x: 1283, startPoint y: 281, endPoint x: 1301, endPoint y: 275, distance: 19.0
click at [1282, 281] on div "After Repair Value $ 660,000 Carrying Months 4 Less Estimate Costs: Purchase Pr…" at bounding box center [1132, 304] width 322 height 454
click at [1375, 299] on div "Edit the assumptions in yellow boxes. Input profit to calculate an offer price.…" at bounding box center [784, 316] width 1566 height 608
drag, startPoint x: 1222, startPoint y: 134, endPoint x: 1301, endPoint y: 142, distance: 79.4
click at [1301, 142] on div "Edit the assumptions in yellow boxes. Input profit to calculate an offer price.…" at bounding box center [784, 316] width 1566 height 608
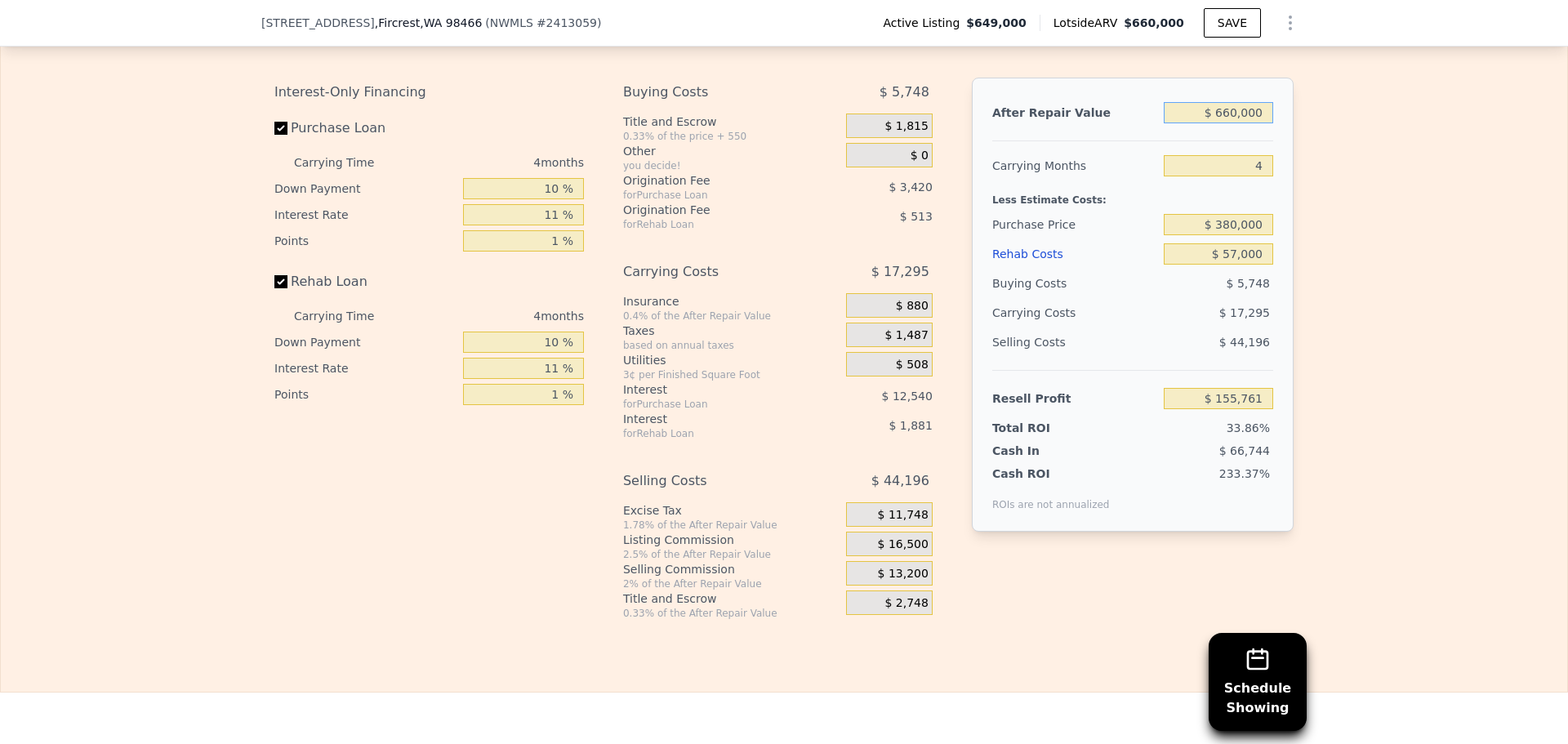
type input "$ 65"
type input "-$ 459,652"
type input "$ 650"
type input "-$ 459,107"
type input "$ 6,500"
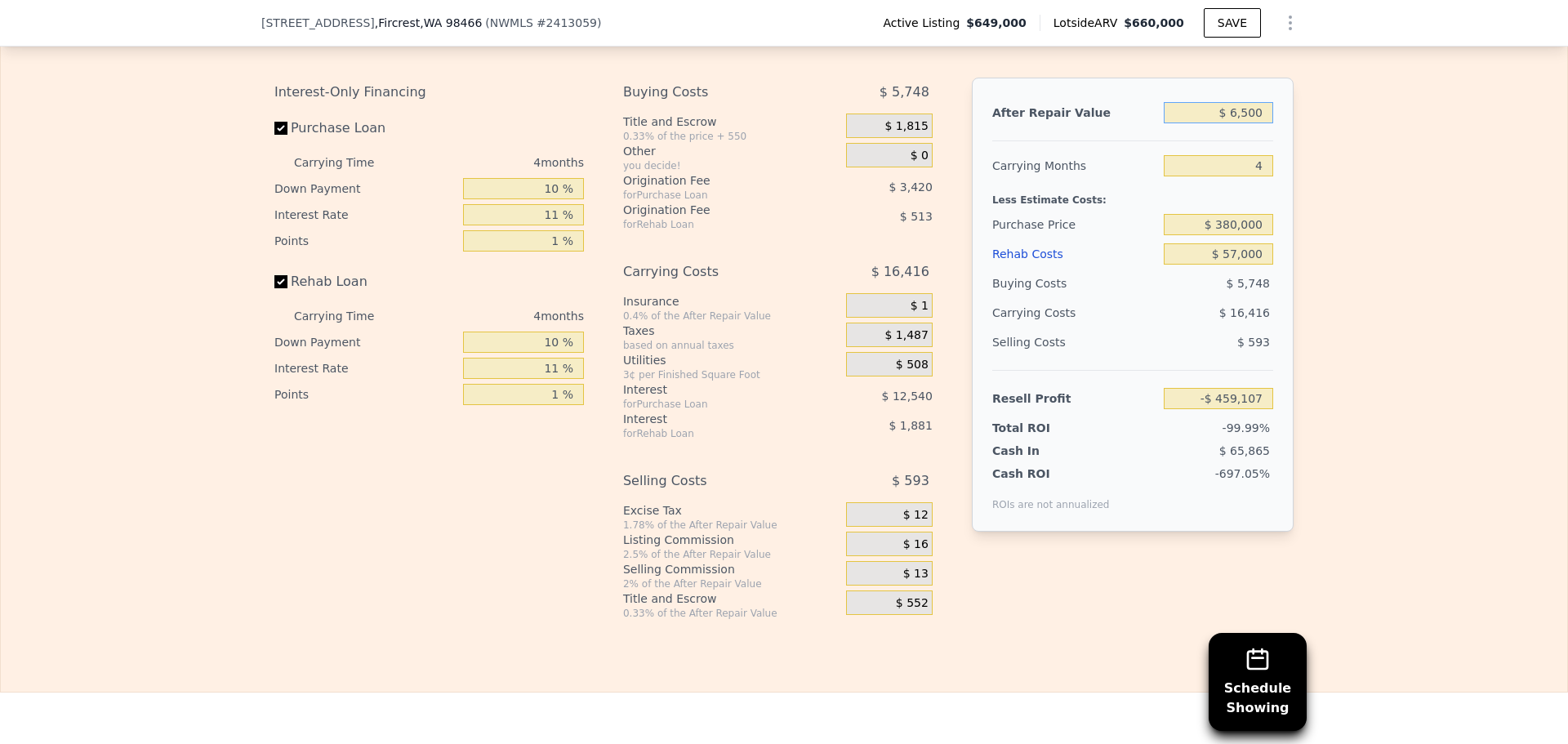
type input "-$ 453,653"
type input "$ 65,000"
type input "-$ 399,098"
type input "$ 650,000"
type input "$ 146,435"
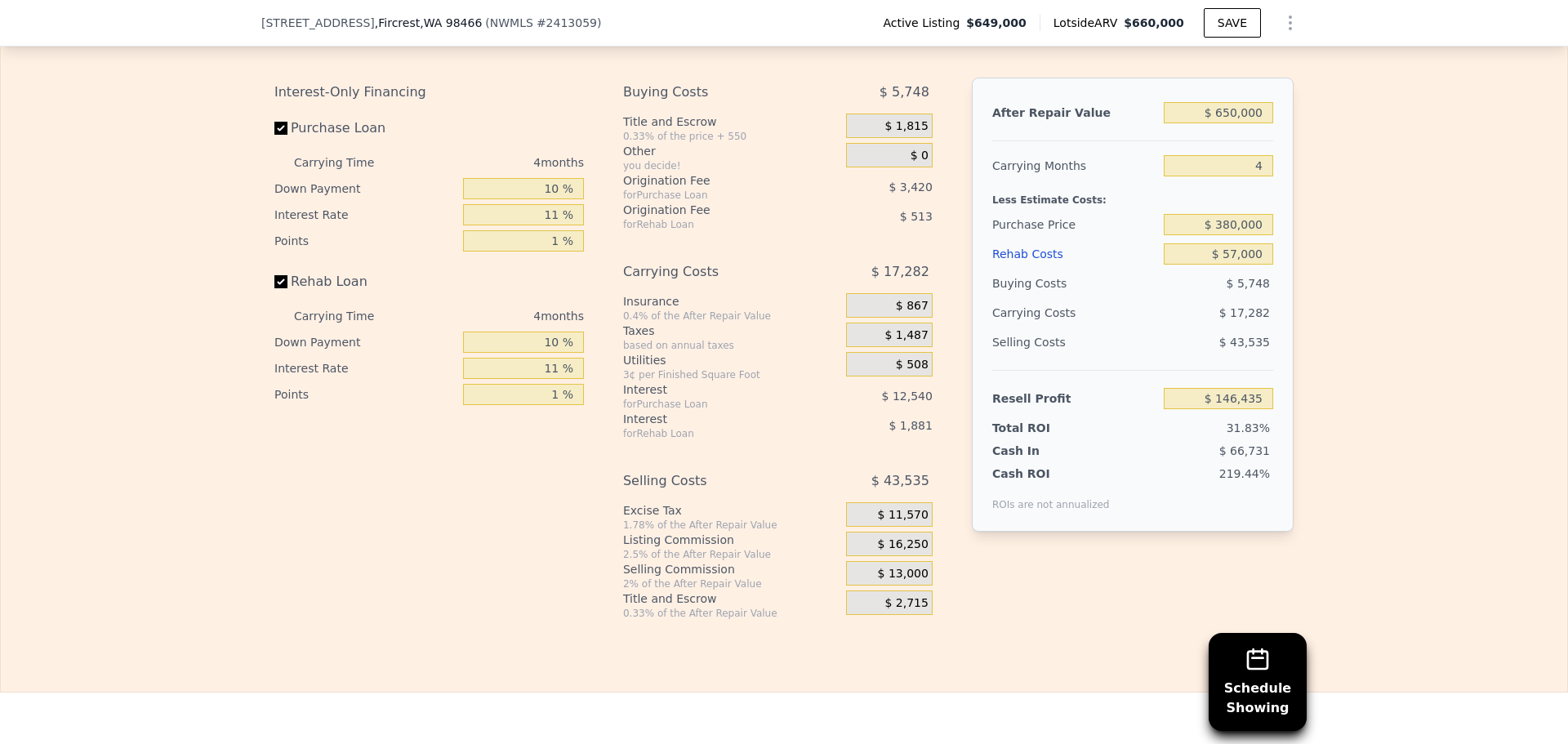
click at [1302, 142] on div "Edit the assumptions in yellow boxes. Input profit to calculate an offer price.…" at bounding box center [784, 316] width 1566 height 608
click at [1231, 124] on input "$ 650,000" at bounding box center [1218, 112] width 109 height 21
type input "$ 640,000"
type input "$ 137,111"
type input "$ 640,000"
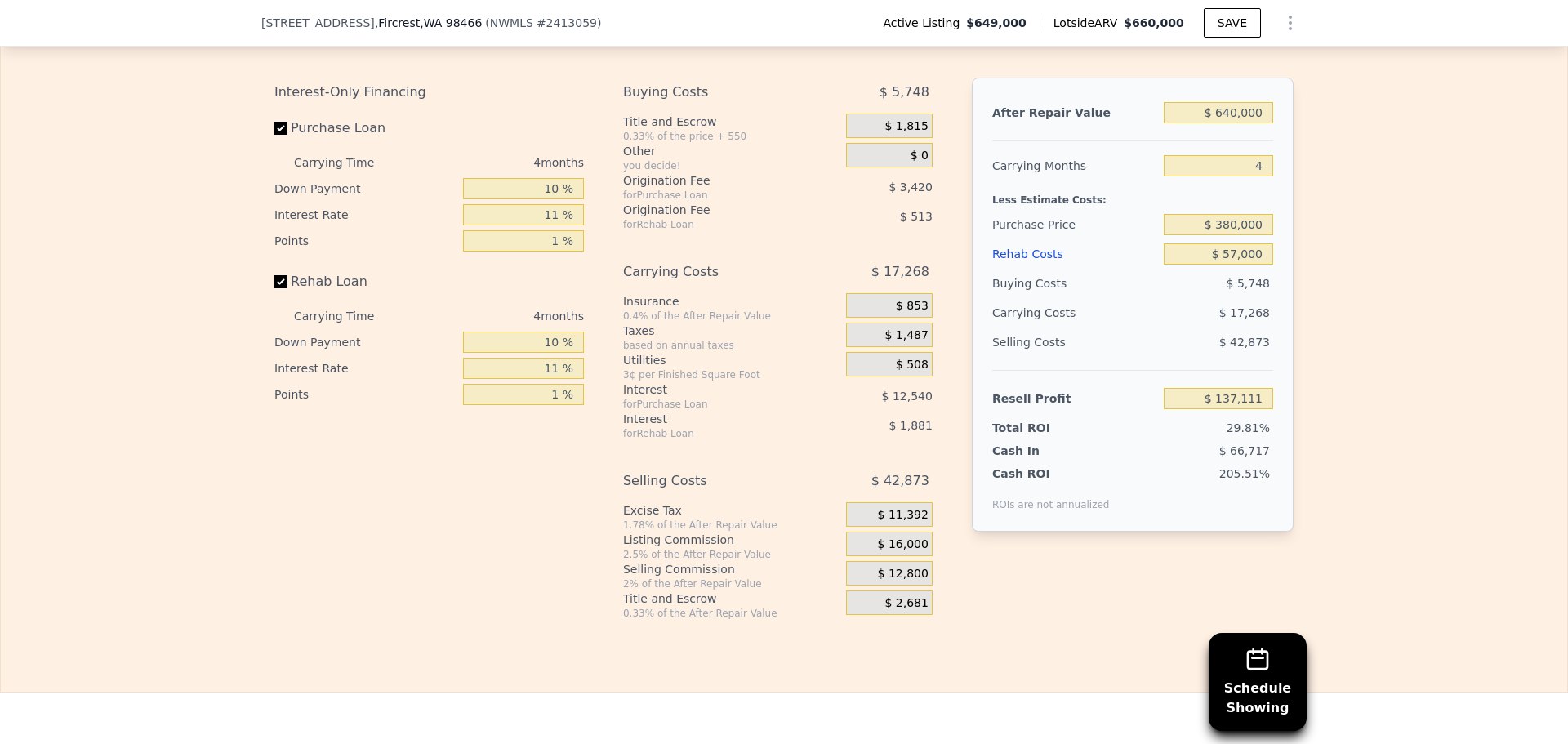
click at [1450, 133] on div "Edit the assumptions in yellow boxes. Input profit to calculate an offer price.…" at bounding box center [784, 316] width 1566 height 608
click at [1371, 207] on div "Edit the assumptions in yellow boxes. Input profit to calculate an offer price.…" at bounding box center [784, 316] width 1566 height 608
click at [1391, 355] on div "Edit the assumptions in yellow boxes. Input profit to calculate an offer price.…" at bounding box center [784, 316] width 1566 height 608
drag, startPoint x: 1226, startPoint y: 277, endPoint x: 1269, endPoint y: 274, distance: 43.1
click at [1269, 274] on div "After Repair Value $ 640,000 Carrying Months 4 Less Estimate Costs: Purchase Pr…" at bounding box center [1132, 304] width 322 height 454
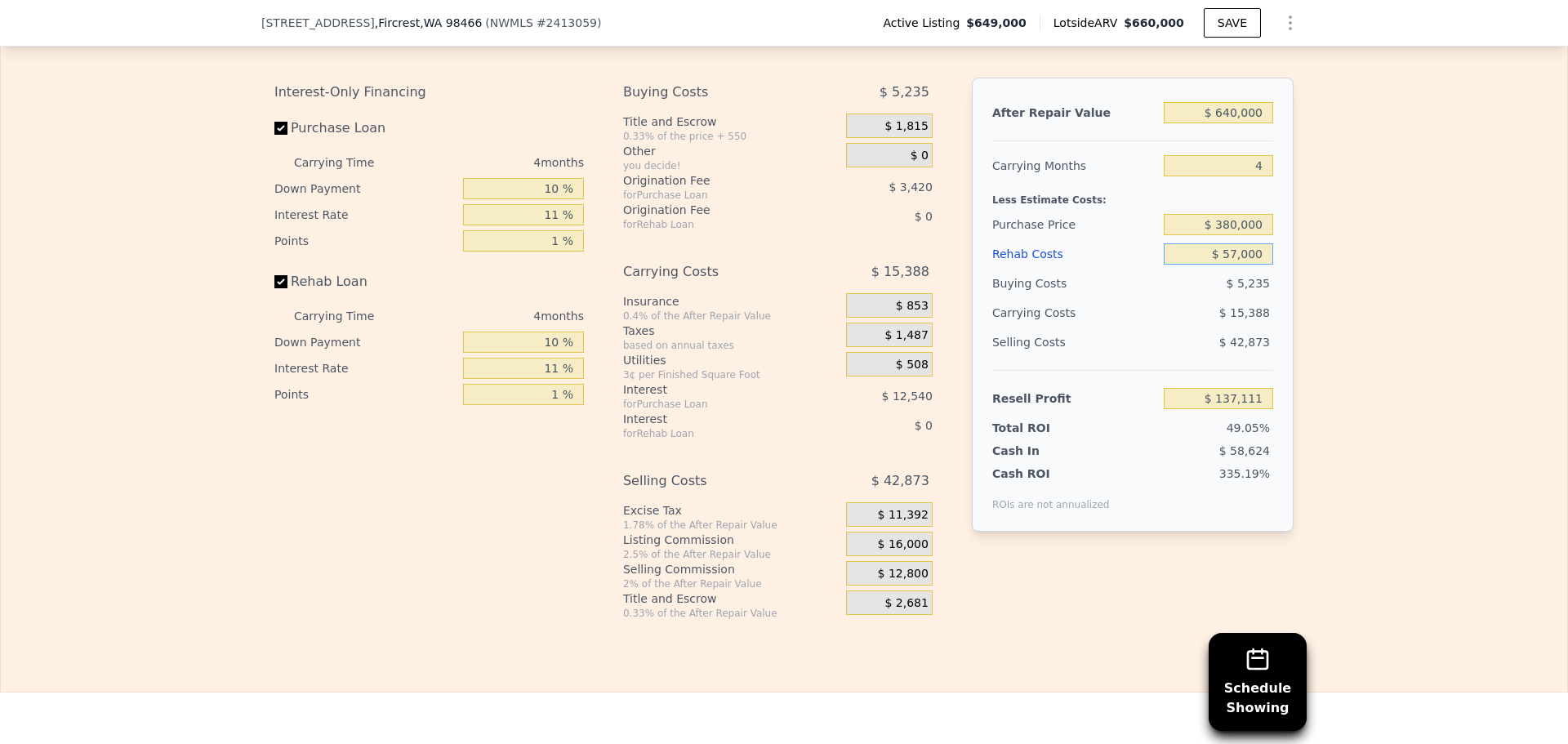
type input "$ 6"
type input "$ 196,498"
type input "$ 60"
type input "$ 196,443"
type input "$ 600"
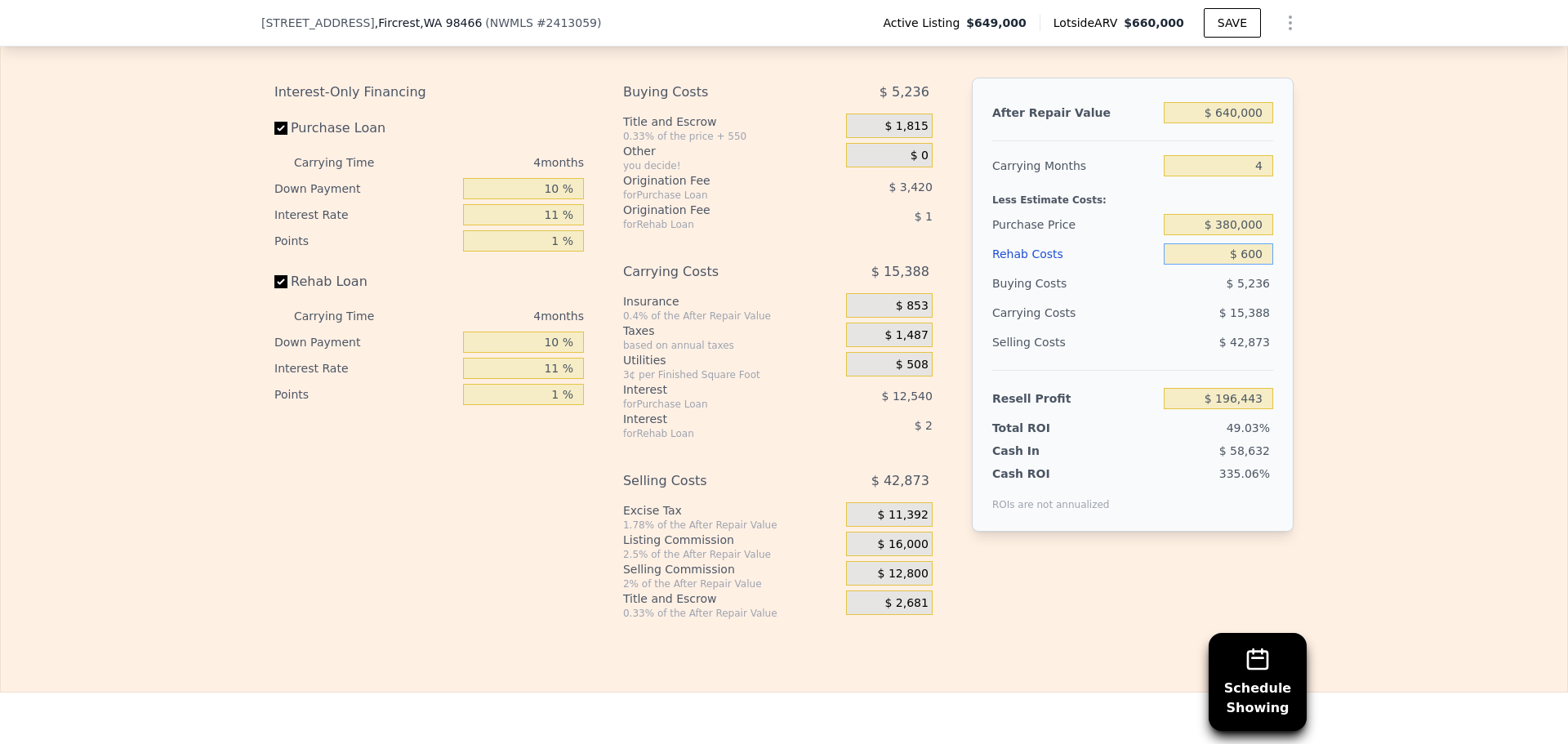
type input "$ 195,879"
type input "$ 6,000"
type input "$ 190,250"
type input "$ 60,000"
type input "$ 133,984"
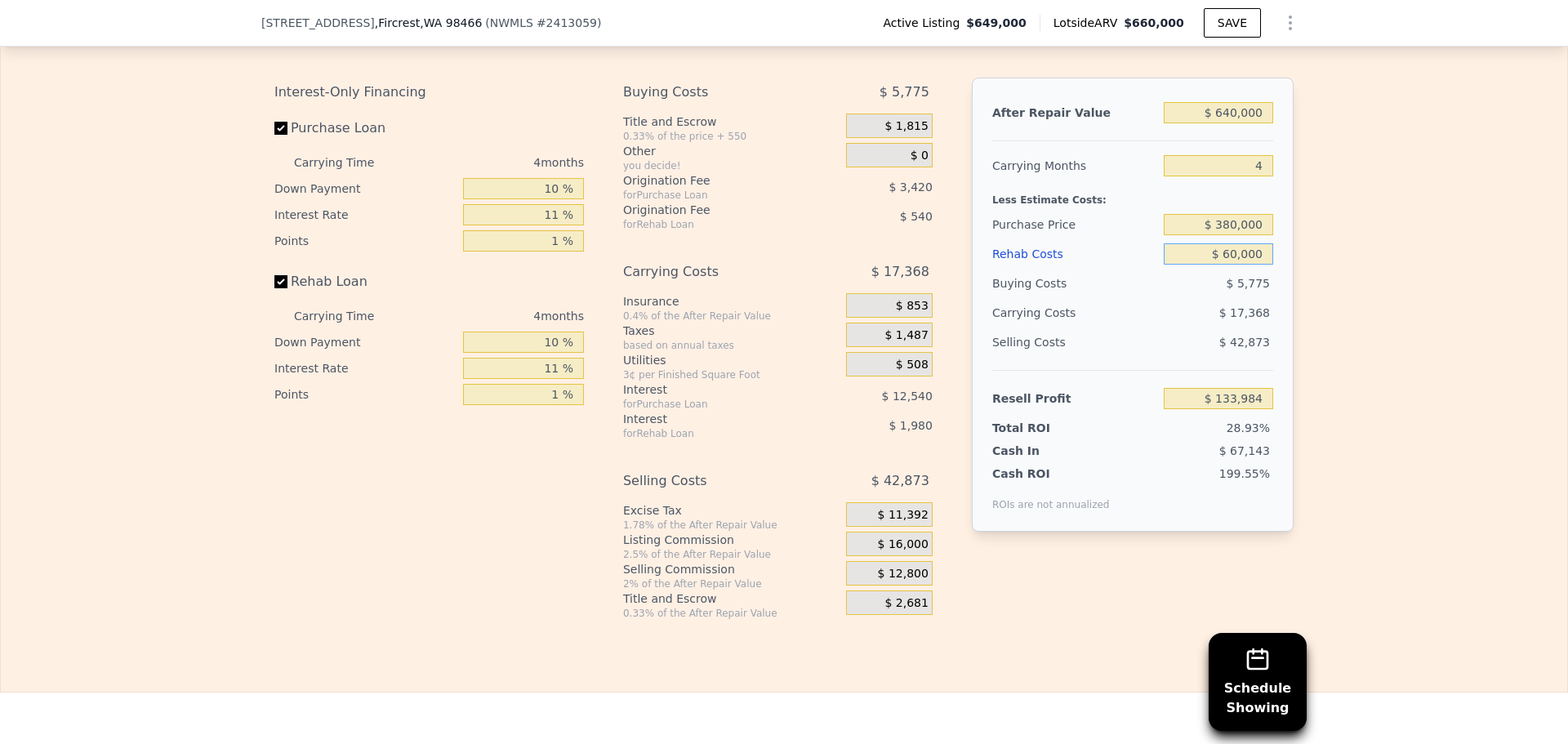
type input "$ 60,000"
click at [1340, 239] on div "Edit the assumptions in yellow boxes. Input profit to calculate an offer price.…" at bounding box center [784, 316] width 1566 height 608
click at [1450, 333] on div "Edit the assumptions in yellow boxes. Input profit to calculate an offer price.…" at bounding box center [784, 316] width 1566 height 608
drag, startPoint x: 523, startPoint y: 367, endPoint x: 589, endPoint y: 365, distance: 66.0
click at [589, 365] on div "Interest-Only Financing Purchase Loan Carrying Time 4 months Down Payment 10 % …" at bounding box center [436, 348] width 323 height 542
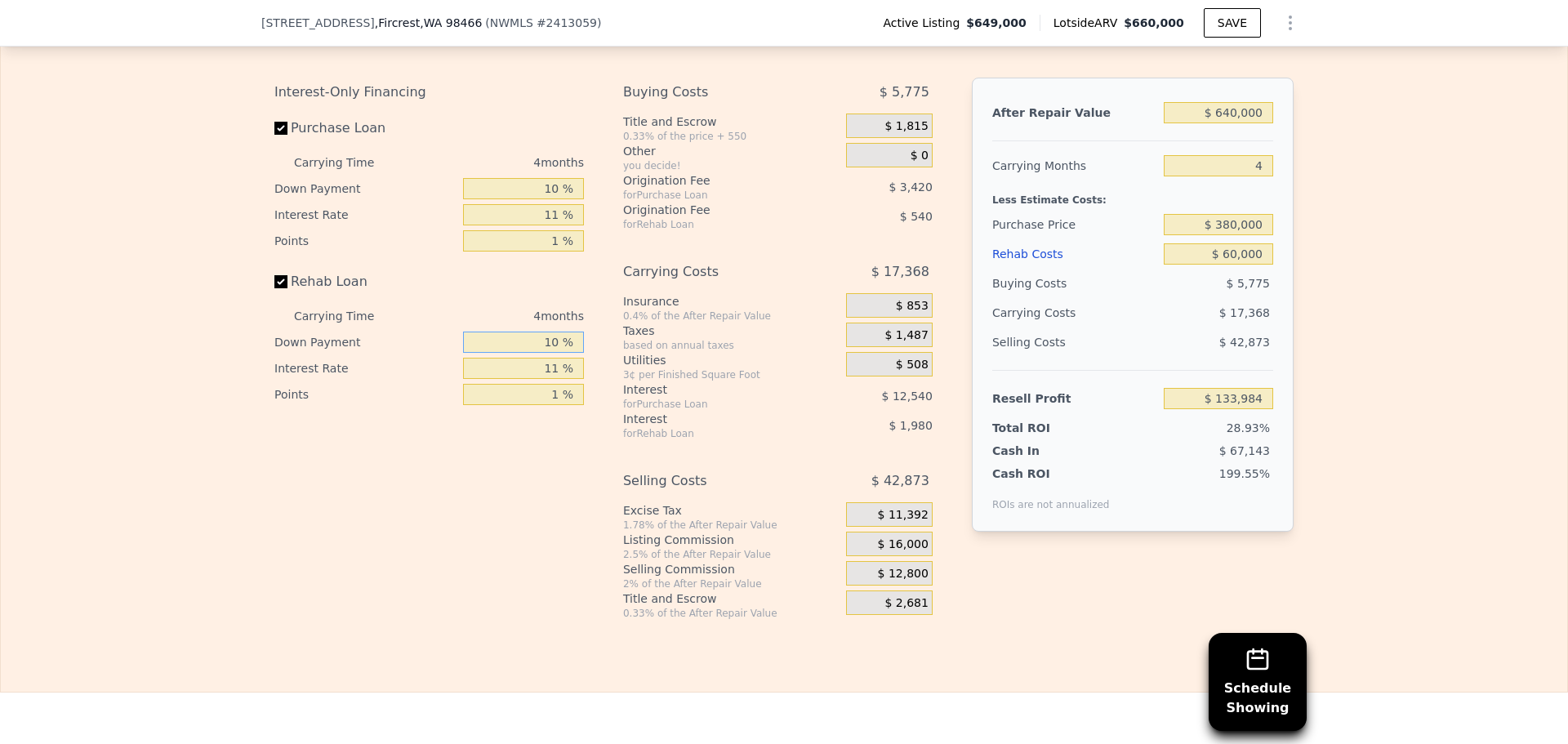
type input "1 %"
type input "$ 133,730"
type input "10 %"
type input "$ 133,984"
type input "100 %"
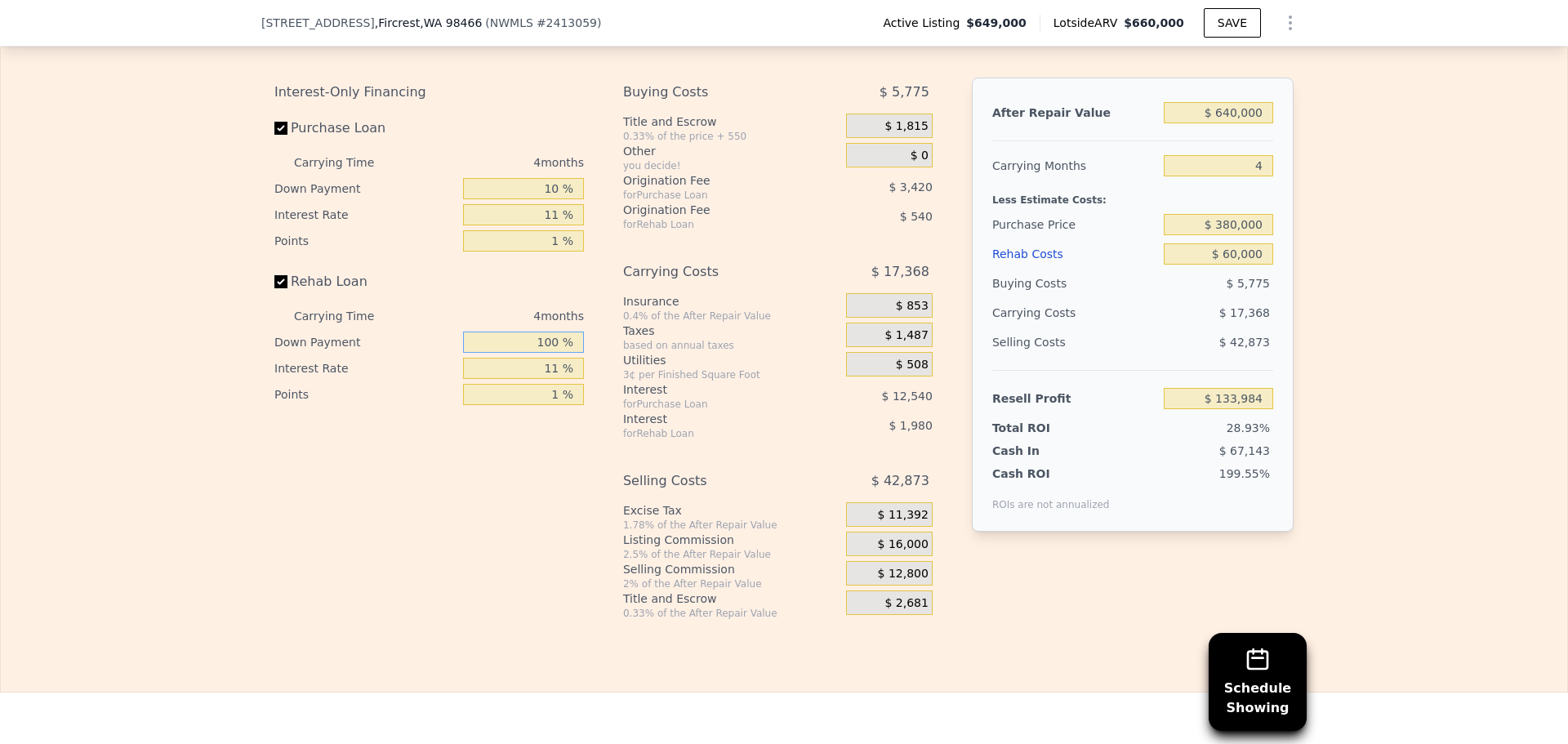
type input "$ 136,504"
type input "100 %"
drag, startPoint x: 530, startPoint y: 211, endPoint x: 608, endPoint y: 214, distance: 78.1
click at [607, 214] on div "Interest-Only Financing Purchase Loan Carrying Time 4 months Down Payment 10 % …" at bounding box center [784, 348] width 1020 height 542
type input "0 %"
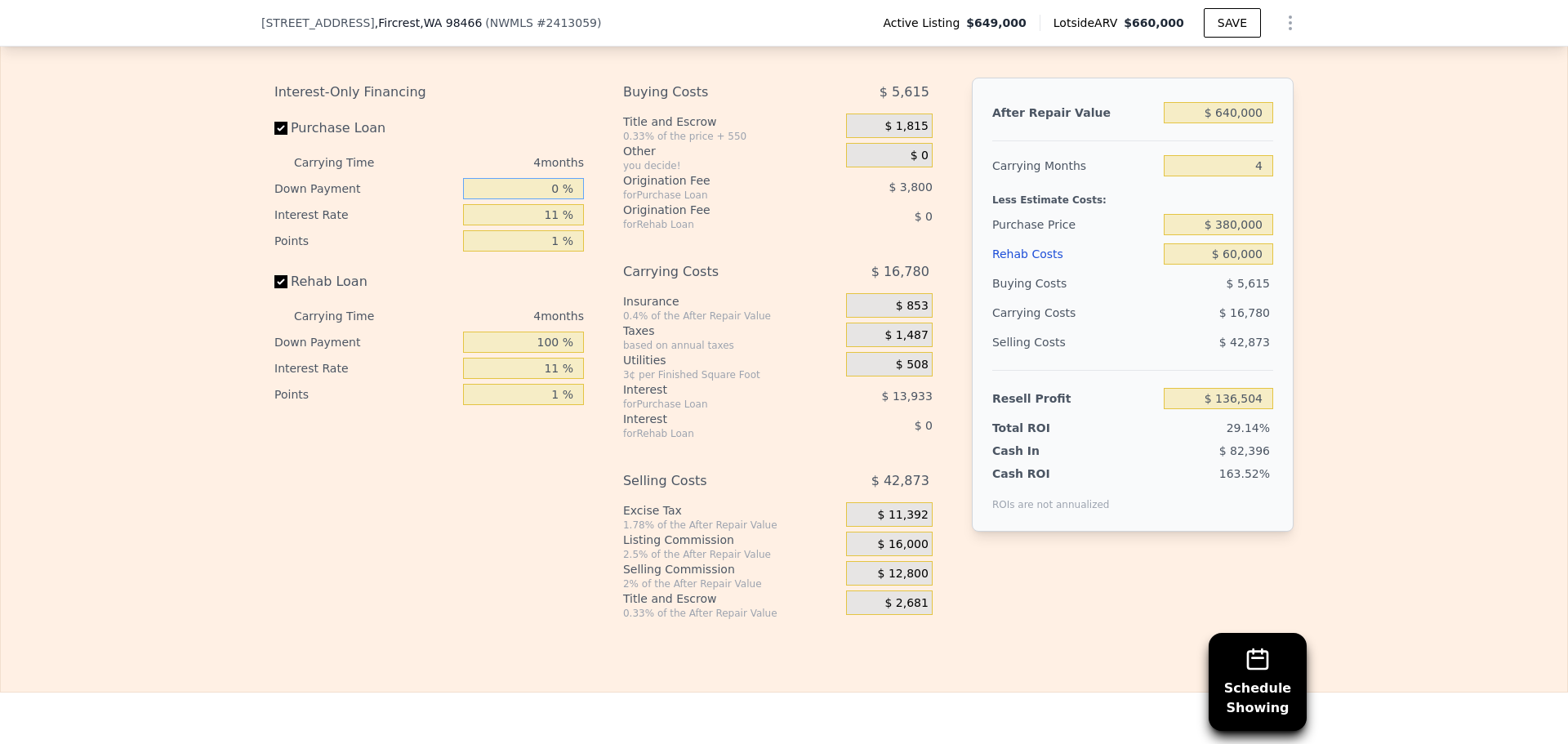
type input "$ 134,732"
type input "0 %"
click at [148, 230] on div "Edit the assumptions in yellow boxes. Input profit to calculate an offer price.…" at bounding box center [784, 316] width 1566 height 608
click at [1342, 323] on div "Edit the assumptions in yellow boxes. Input profit to calculate an offer price.…" at bounding box center [784, 316] width 1566 height 608
click at [1196, 124] on input "$ 640,000" at bounding box center [1218, 112] width 109 height 21
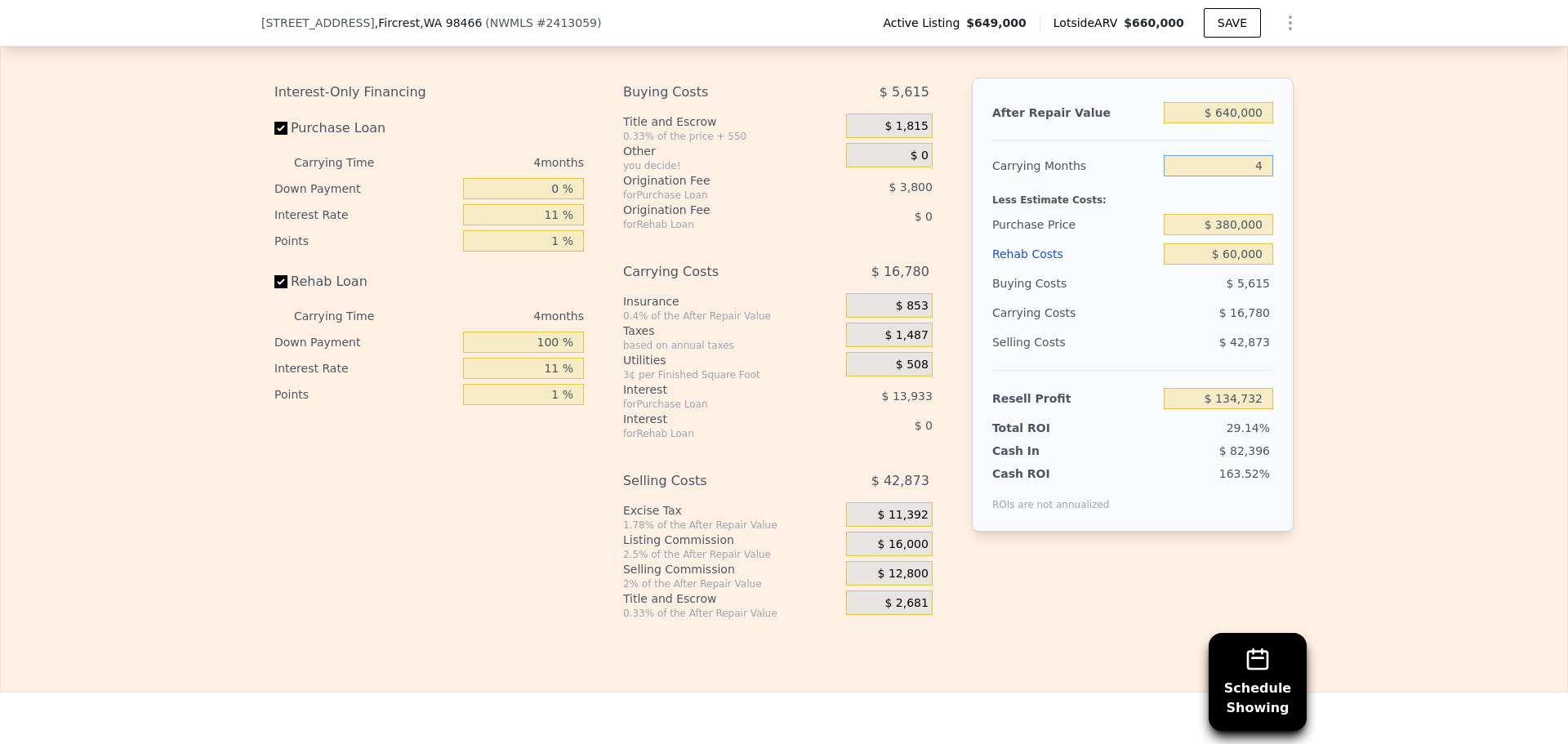
click at [1232, 177] on input "4" at bounding box center [1218, 166] width 109 height 21
